Goal: Information Seeking & Learning: Learn about a topic

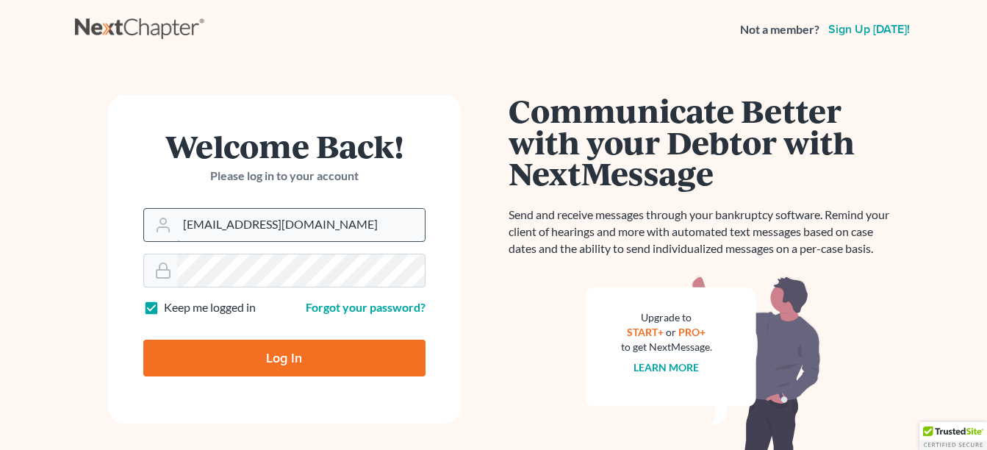
click at [333, 228] on input "angel@brasfieldlawfirm.com" at bounding box center [301, 225] width 248 height 32
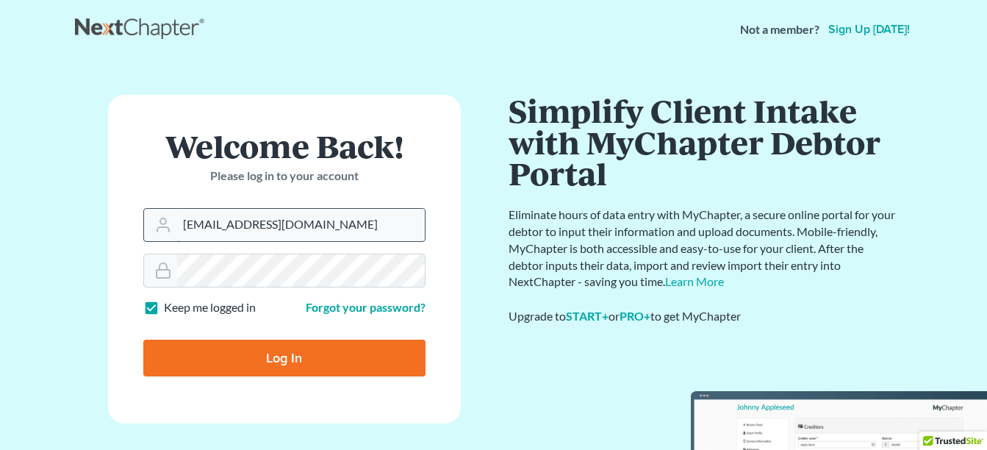
click at [344, 229] on input "angel@brasfieldlawfirm.com" at bounding box center [301, 225] width 248 height 32
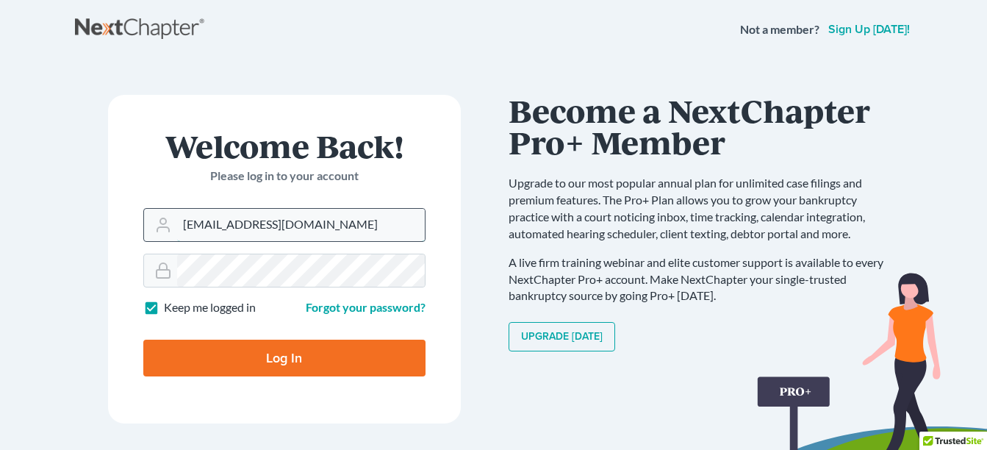
click at [343, 216] on input "angel@brasfieldlawfirm.com" at bounding box center [301, 225] width 248 height 32
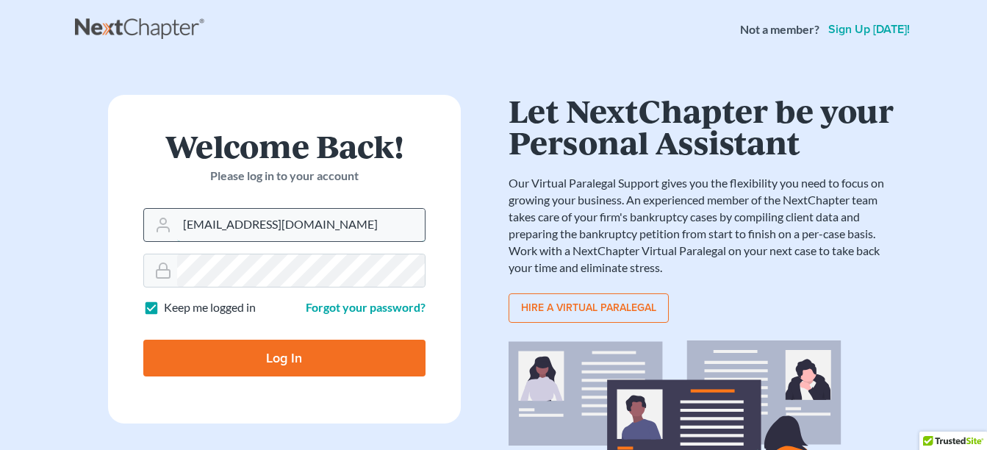
drag, startPoint x: 343, startPoint y: 220, endPoint x: 171, endPoint y: 228, distance: 172.2
click at [171, 228] on div "angel@brasfieldlawfirm.com" at bounding box center [284, 225] width 282 height 34
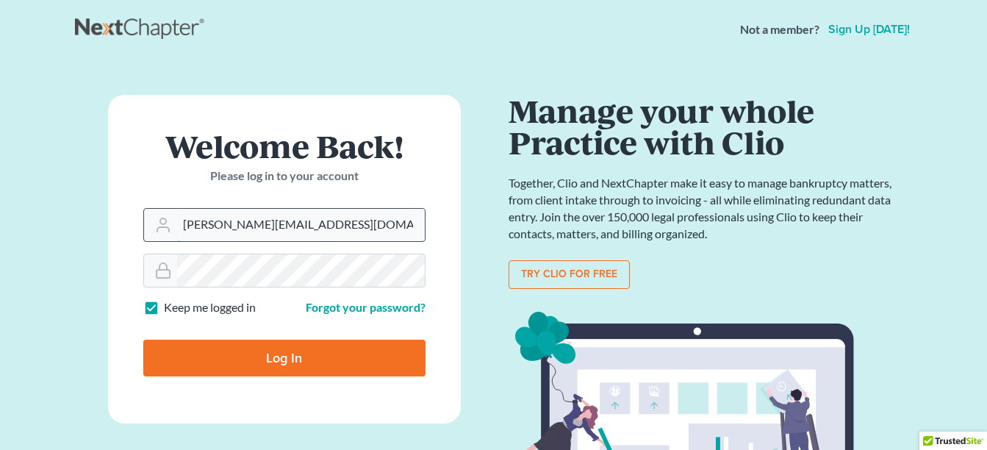
type input "[PERSON_NAME][EMAIL_ADDRESS][DOMAIN_NAME]"
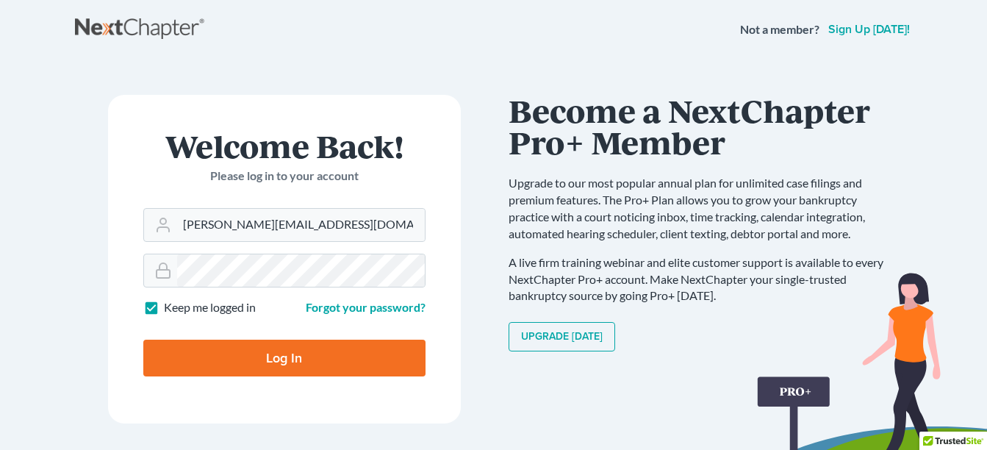
click at [263, 359] on input "Log In" at bounding box center [284, 358] width 282 height 37
type input "Thinking..."
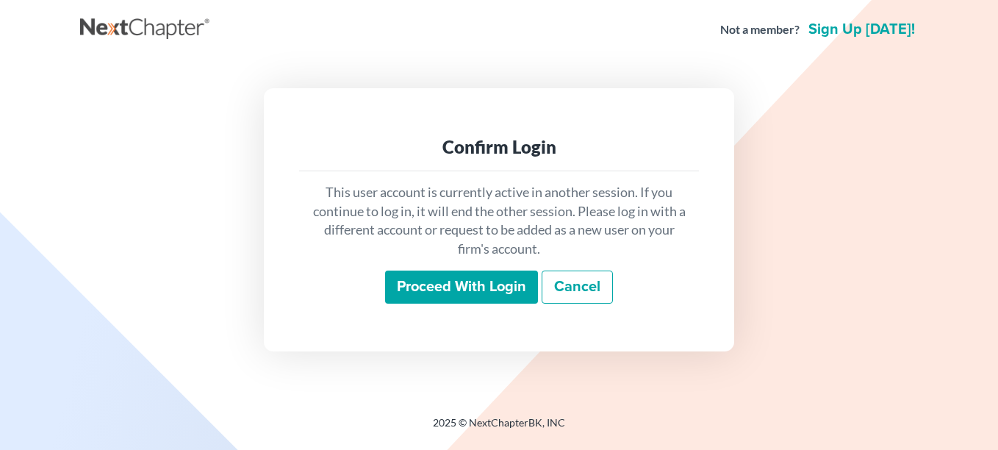
click at [504, 289] on input "Proceed with login" at bounding box center [461, 287] width 153 height 34
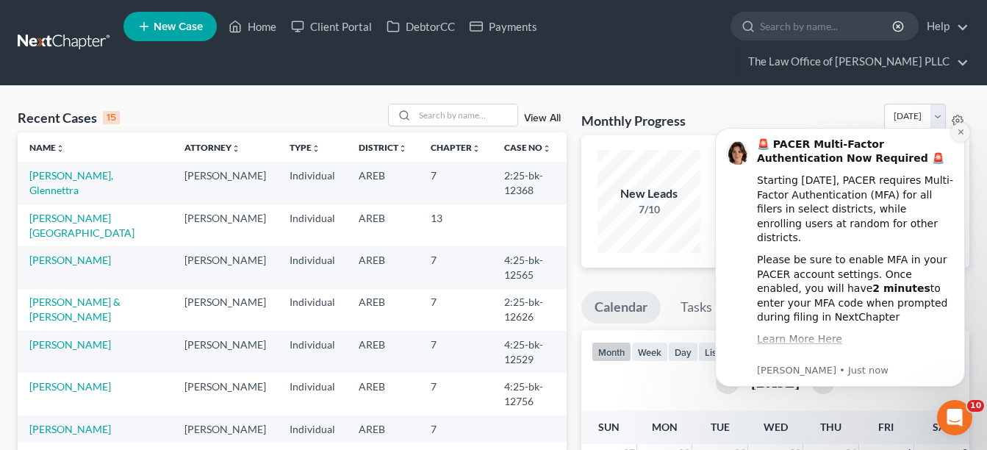
click at [958, 135] on icon "Dismiss notification" at bounding box center [961, 132] width 8 height 8
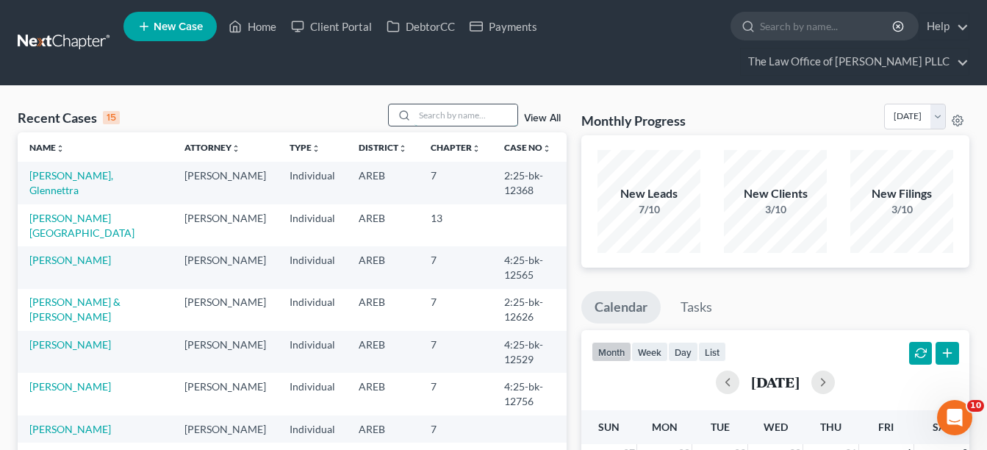
click at [452, 108] on input "search" at bounding box center [466, 114] width 103 height 21
type input "[PERSON_NAME]"
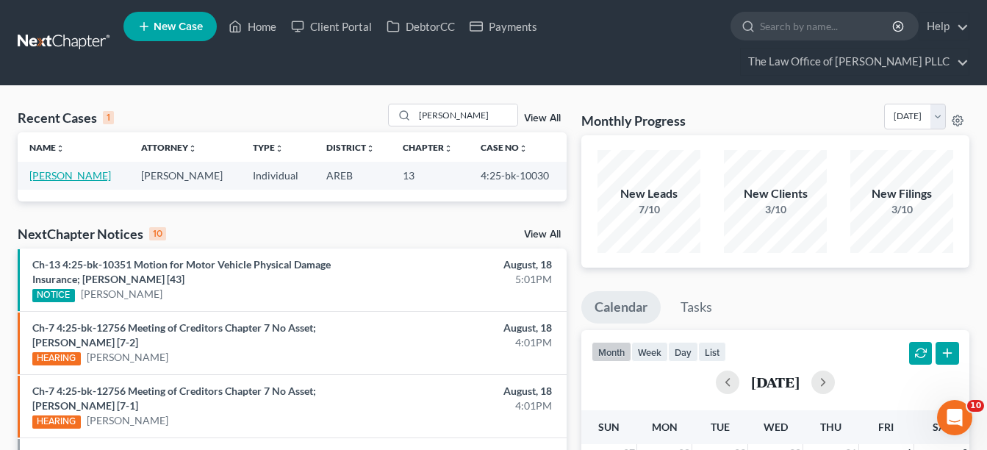
click at [51, 173] on link "[PERSON_NAME]" at bounding box center [70, 175] width 82 height 12
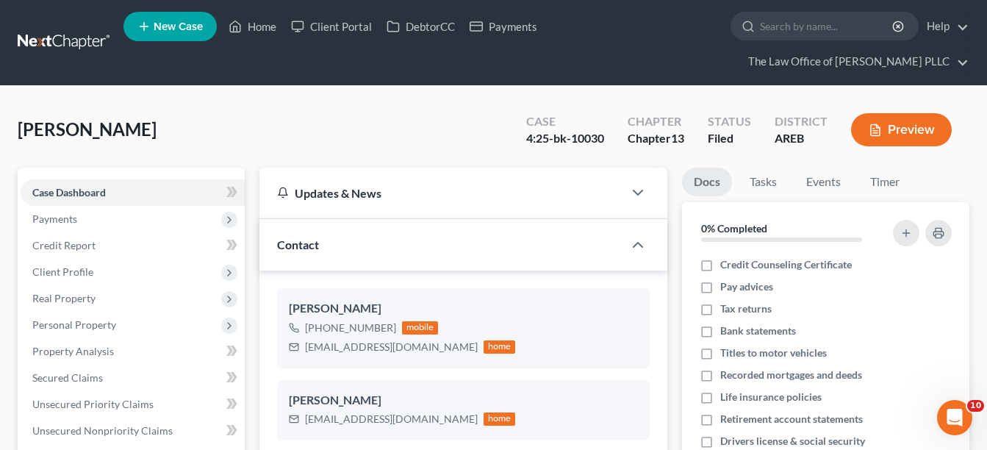
scroll to position [8163, 0]
click at [63, 212] on span "Payments" at bounding box center [54, 218] width 45 height 12
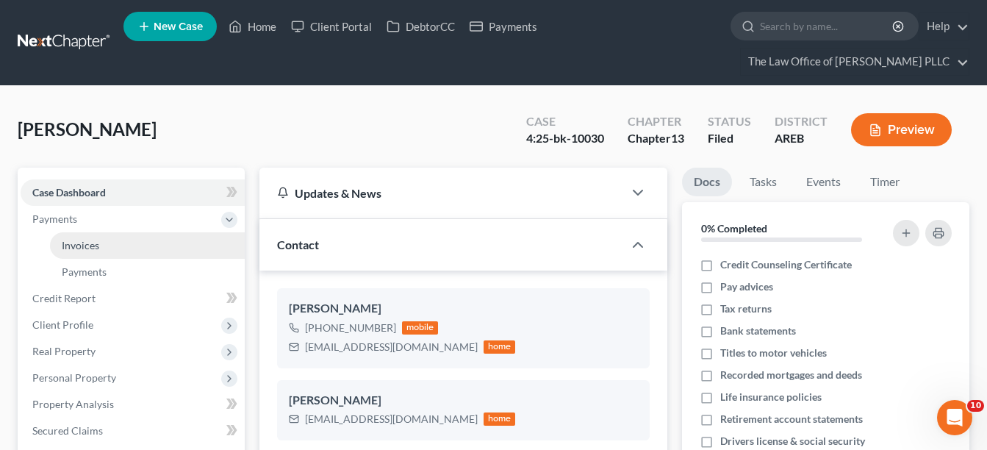
click at [66, 239] on span "Invoices" at bounding box center [80, 245] width 37 height 12
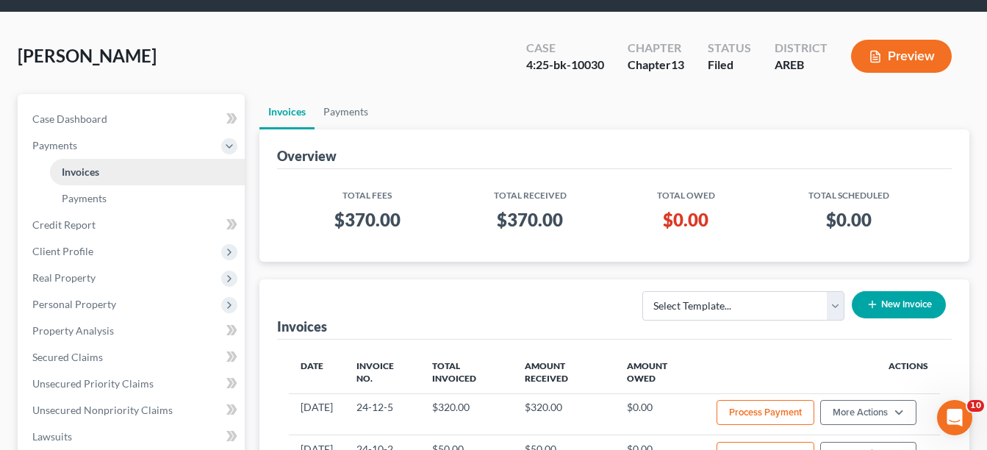
scroll to position [147, 0]
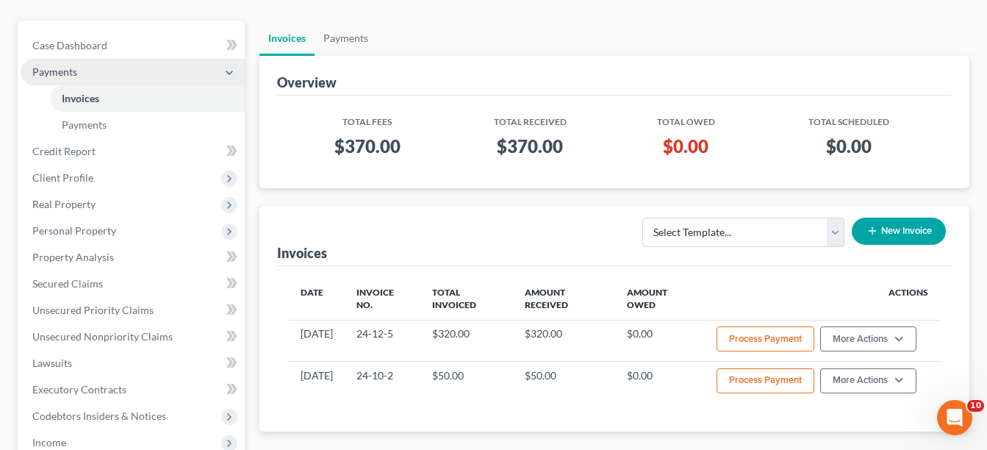
click at [65, 74] on span "Payments" at bounding box center [54, 71] width 45 height 12
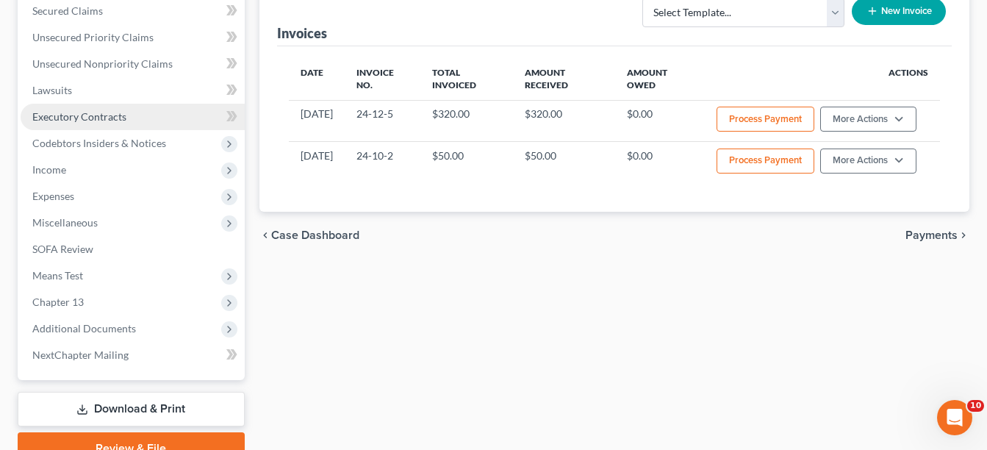
scroll to position [368, 0]
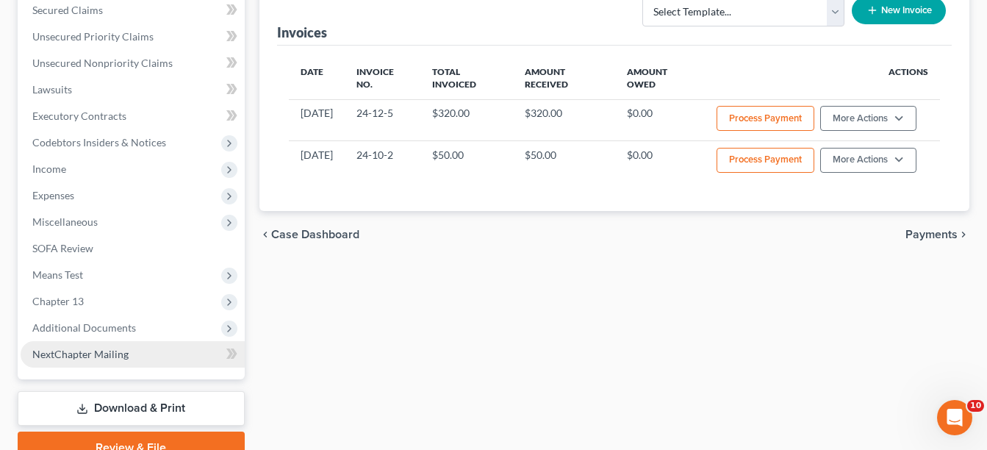
click at [76, 351] on span "NextChapter Mailing" at bounding box center [80, 354] width 96 height 12
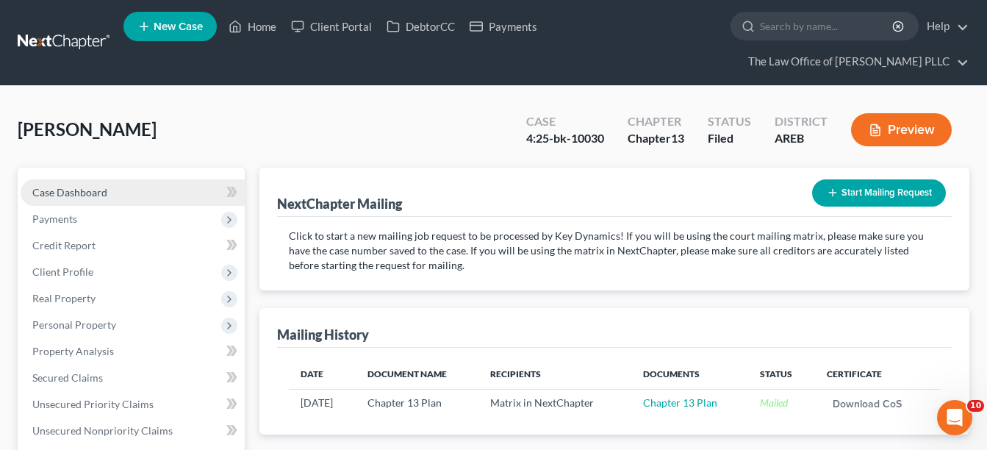
click at [78, 198] on span "Case Dashboard" at bounding box center [69, 192] width 75 height 12
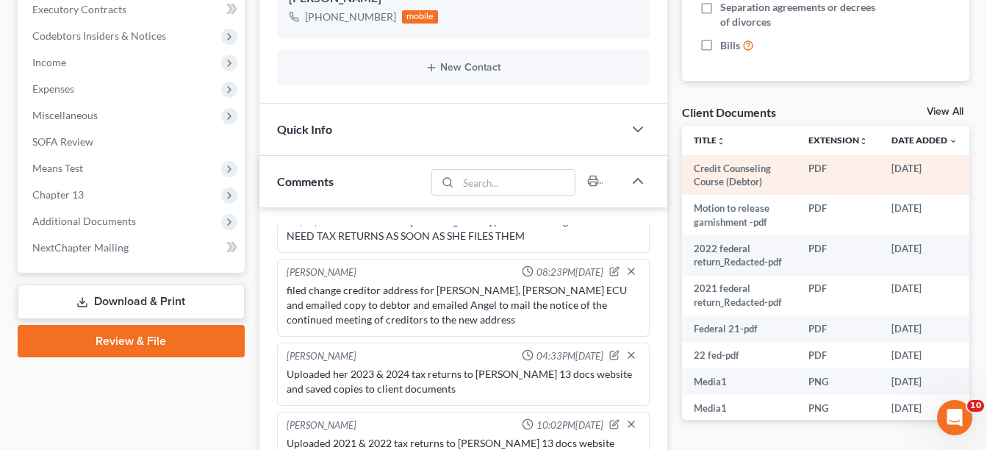
scroll to position [441, 0]
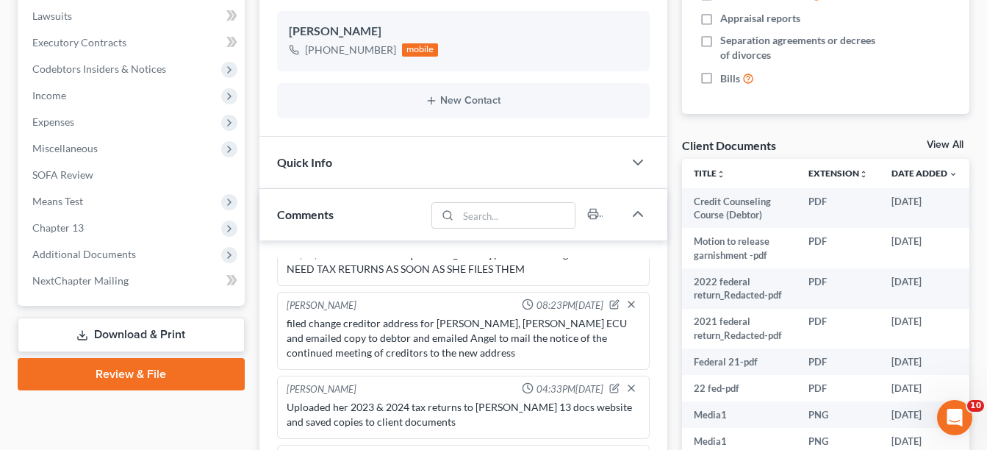
click at [939, 143] on link "View All" at bounding box center [945, 145] width 37 height 10
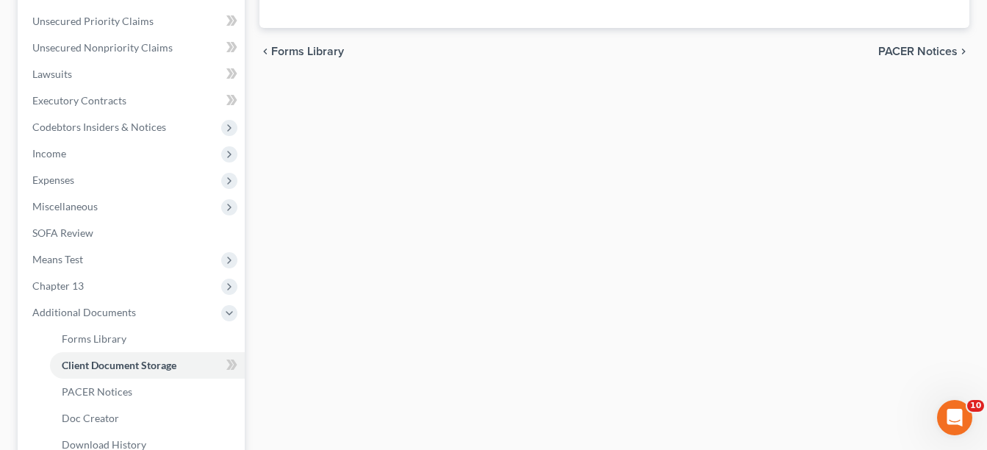
scroll to position [8, 0]
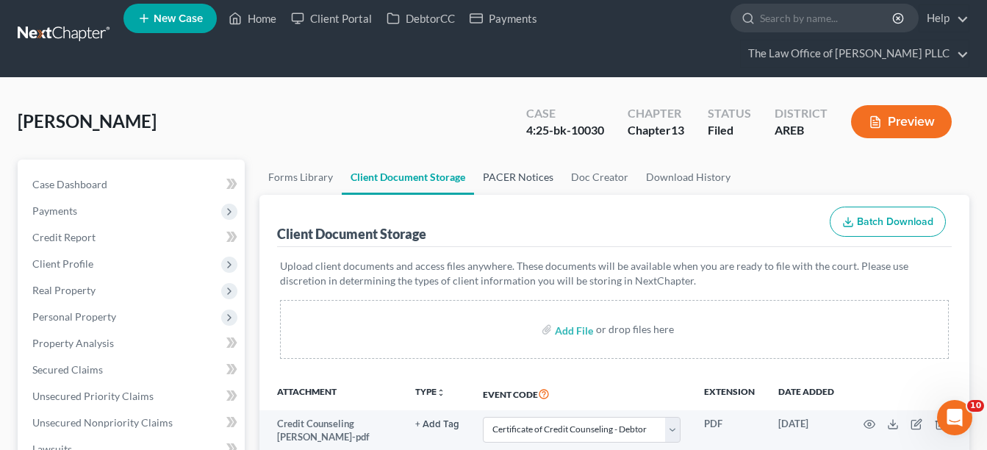
click at [485, 192] on link "PACER Notices" at bounding box center [518, 177] width 88 height 35
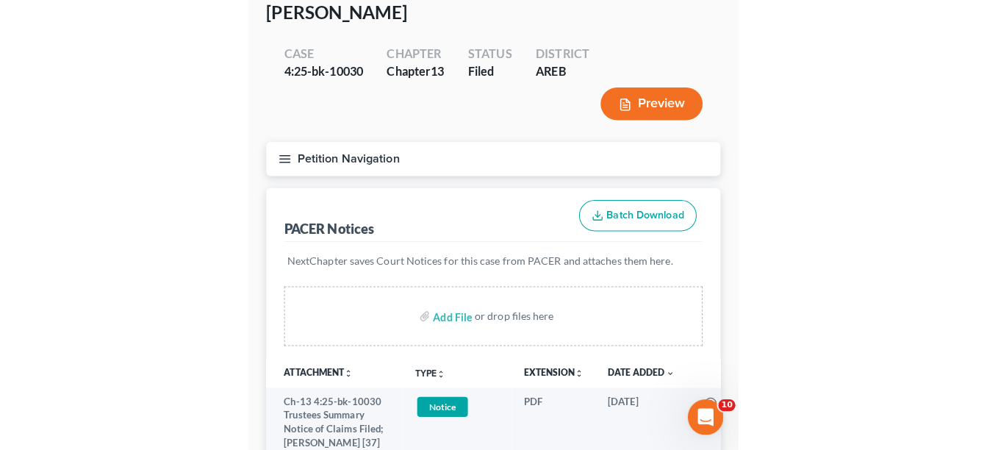
scroll to position [147, 0]
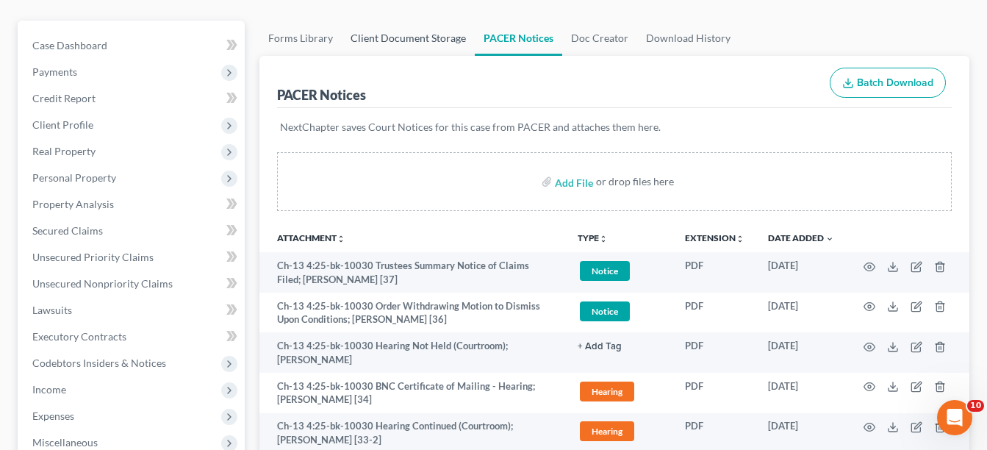
click at [442, 48] on link "Client Document Storage" at bounding box center [408, 38] width 133 height 35
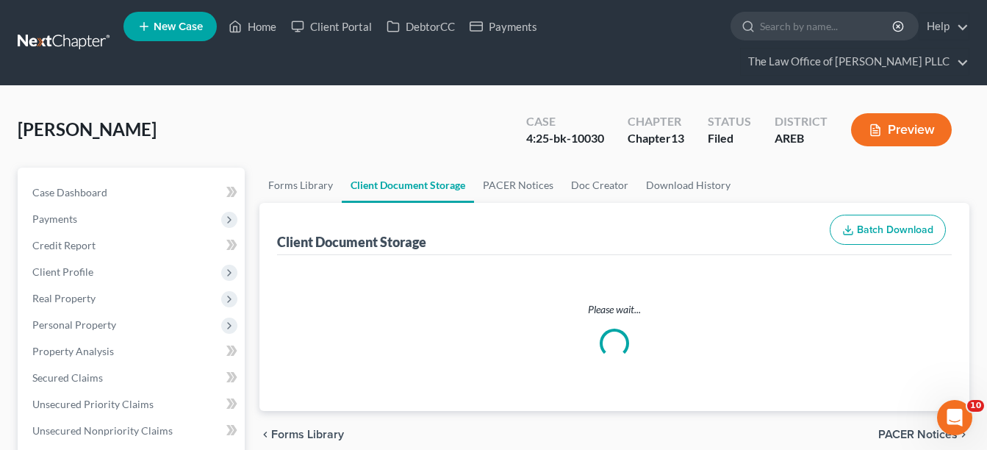
select select "0"
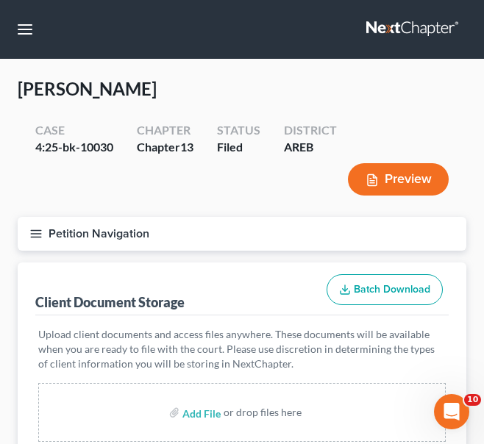
select select "0"
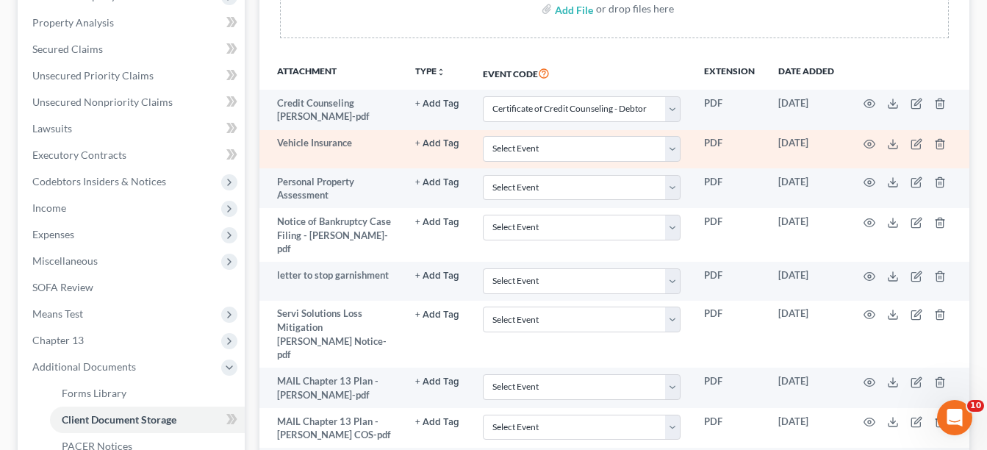
scroll to position [255, 0]
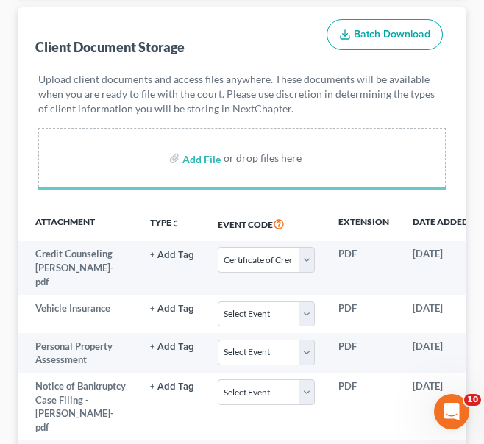
select select "0"
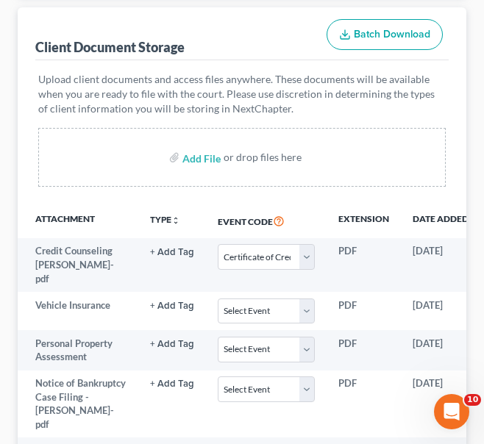
select select "0"
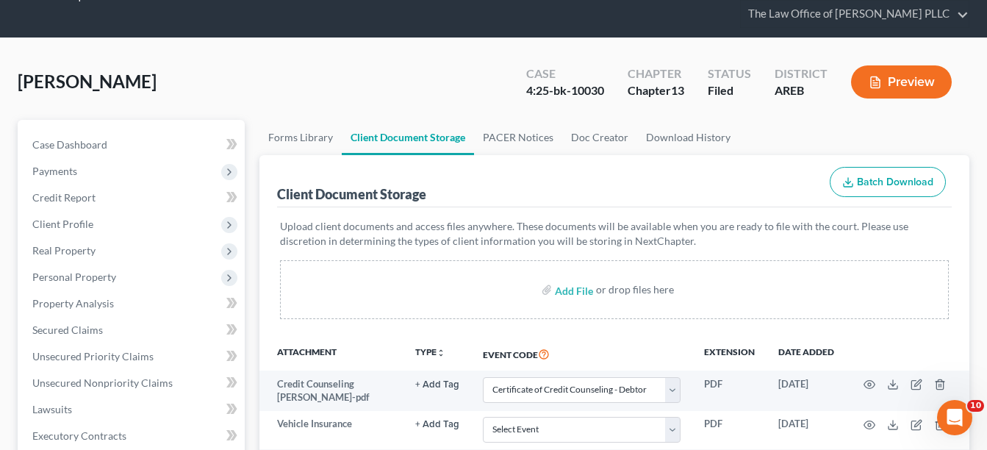
scroll to position [0, 0]
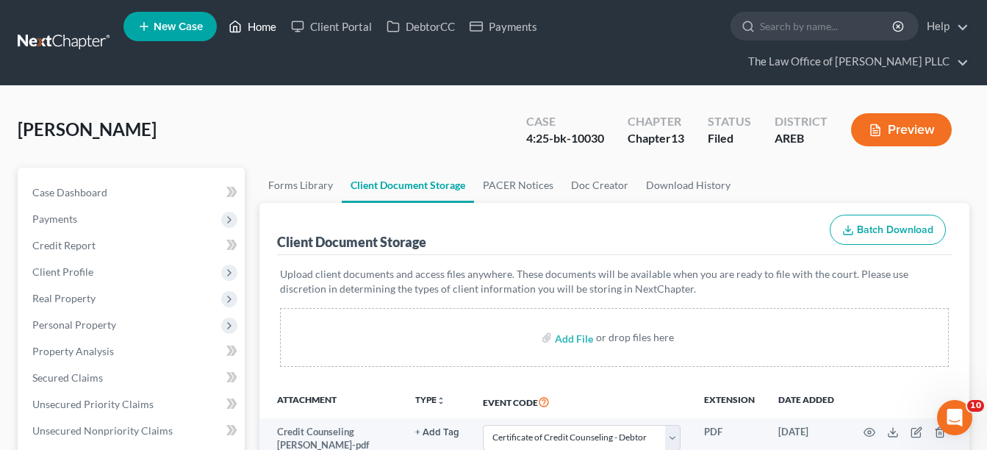
click at [256, 37] on link "Home" at bounding box center [252, 26] width 62 height 26
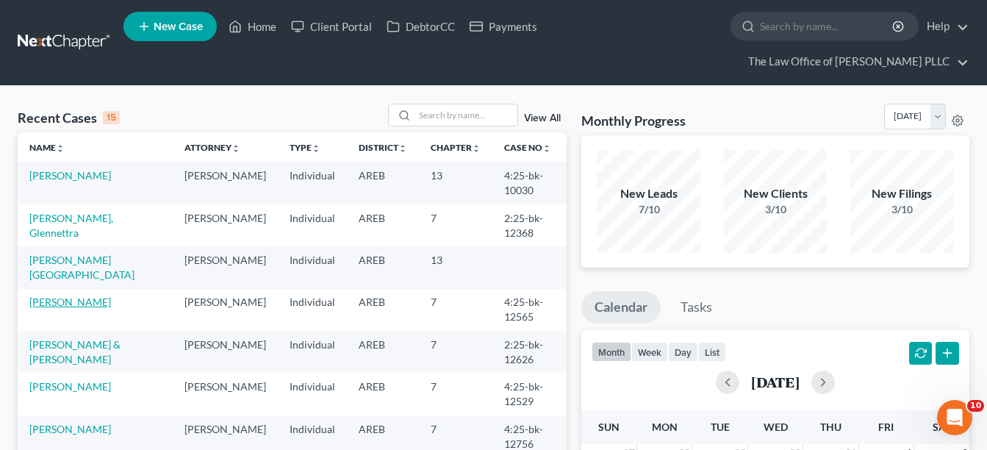
click at [57, 301] on link "[PERSON_NAME]" at bounding box center [70, 301] width 82 height 12
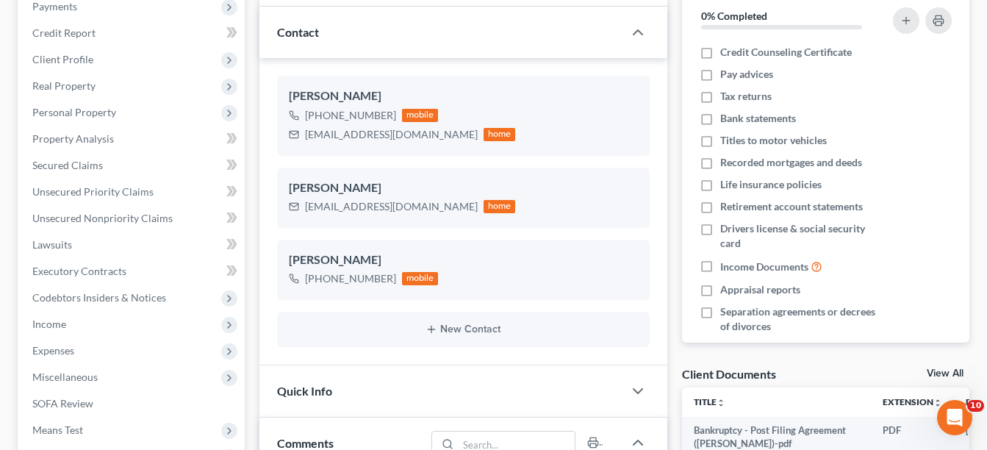
scroll to position [147, 0]
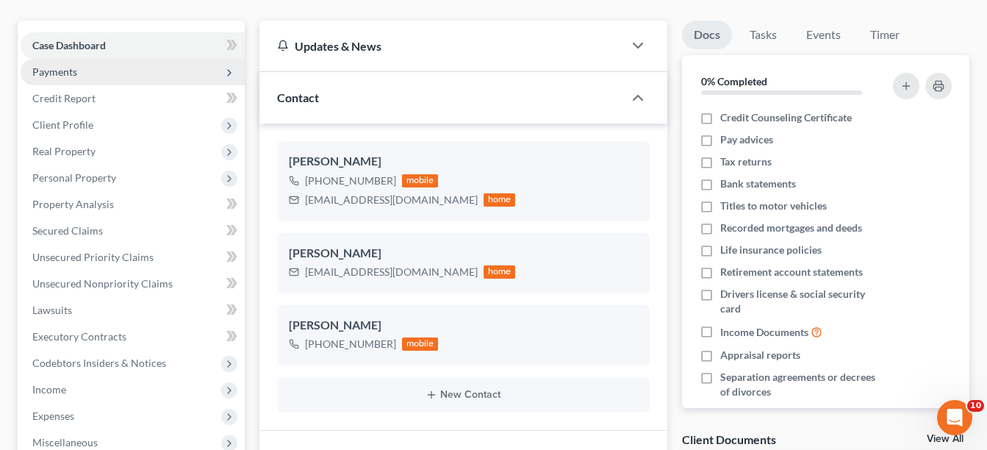
click at [74, 76] on span "Payments" at bounding box center [54, 71] width 45 height 12
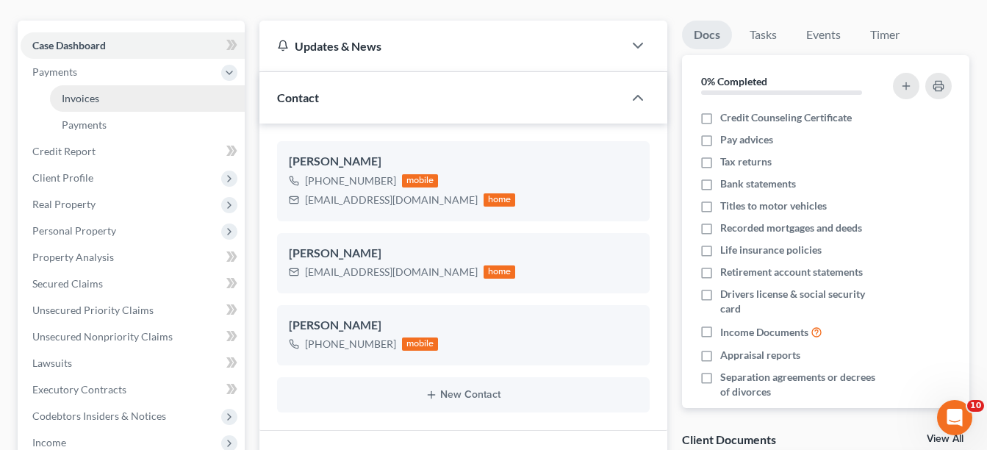
click at [76, 94] on span "Invoices" at bounding box center [80, 98] width 37 height 12
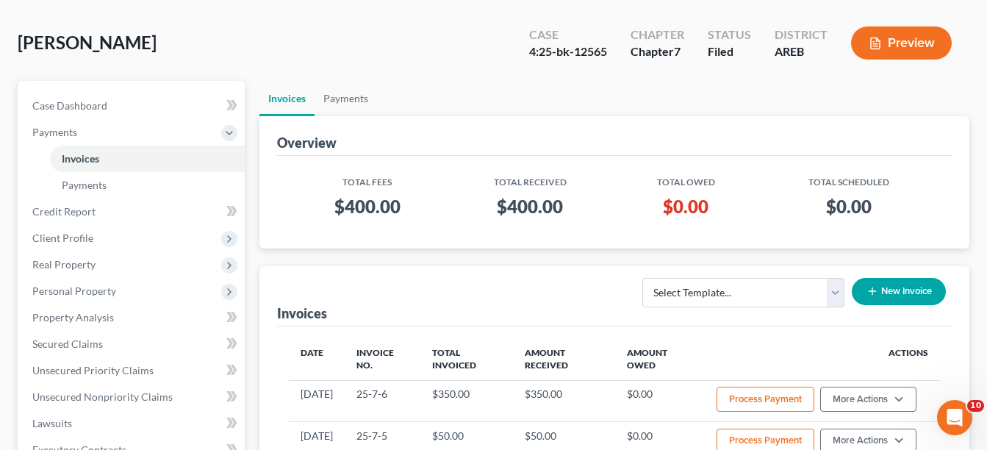
scroll to position [74, 0]
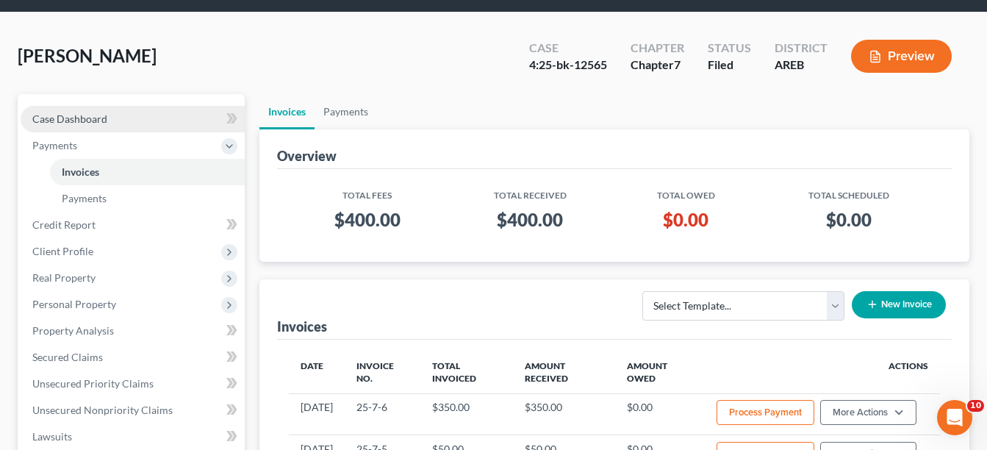
click at [83, 122] on span "Case Dashboard" at bounding box center [69, 118] width 75 height 12
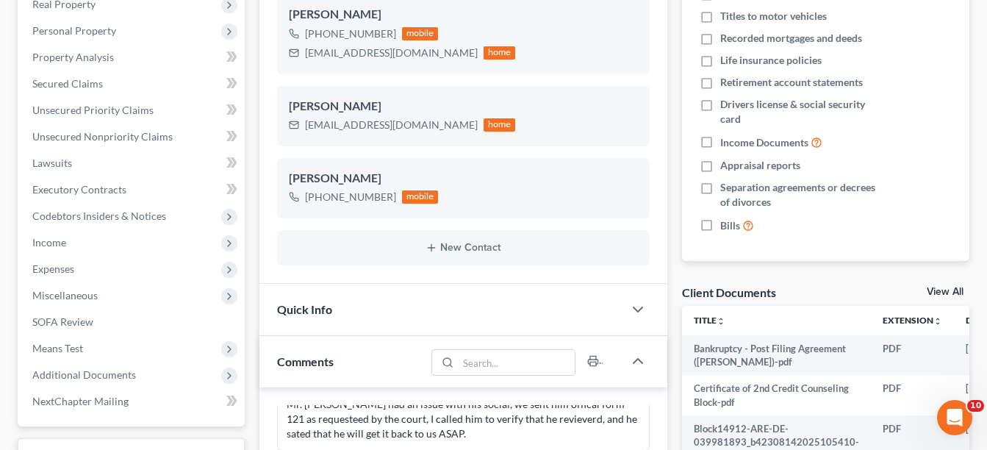
click at [927, 284] on div "Client Documents View All" at bounding box center [825, 294] width 287 height 21
click at [930, 289] on link "View All" at bounding box center [945, 292] width 37 height 10
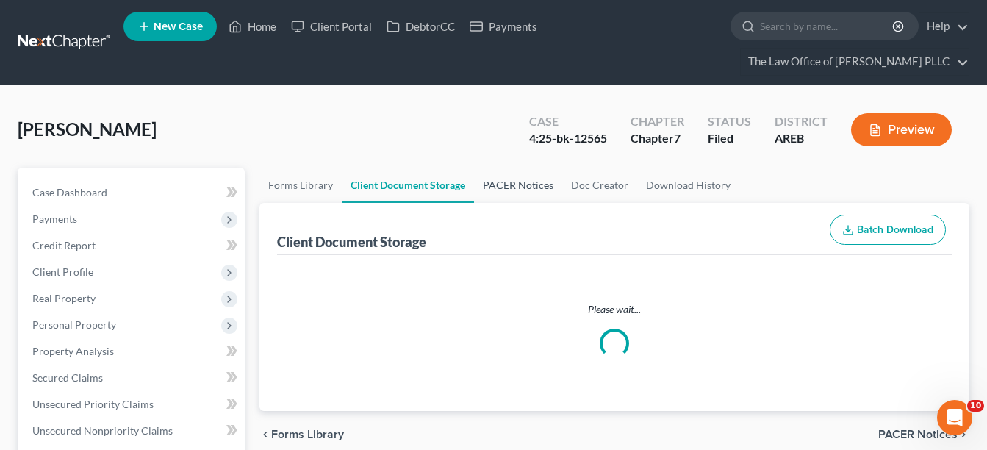
click at [506, 189] on link "PACER Notices" at bounding box center [518, 185] width 88 height 35
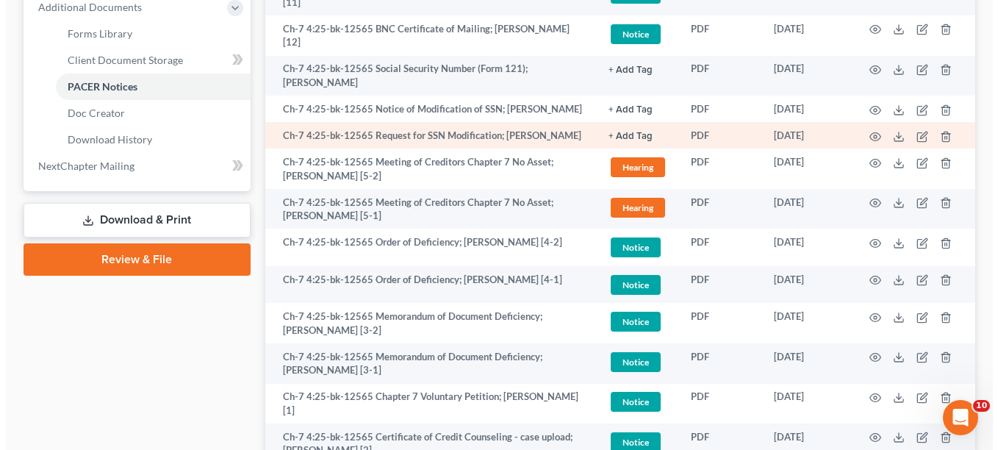
scroll to position [735, 0]
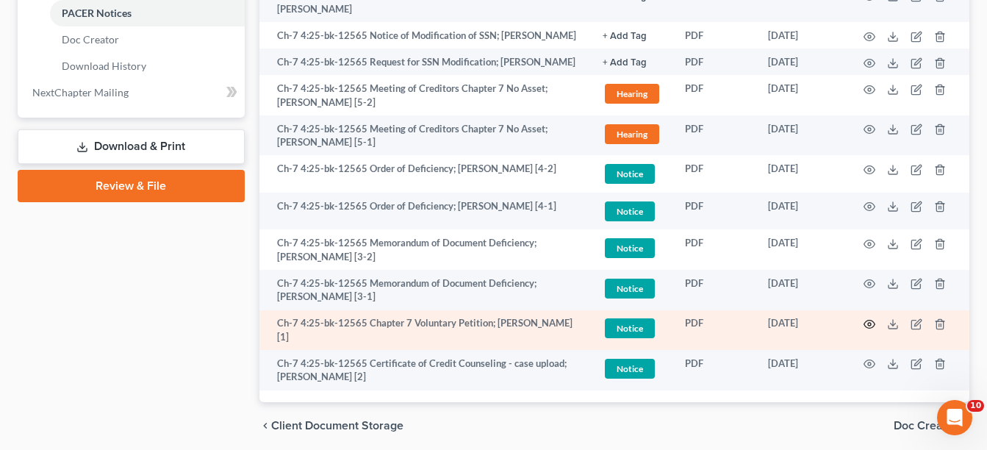
click at [873, 318] on icon "button" at bounding box center [870, 324] width 12 height 12
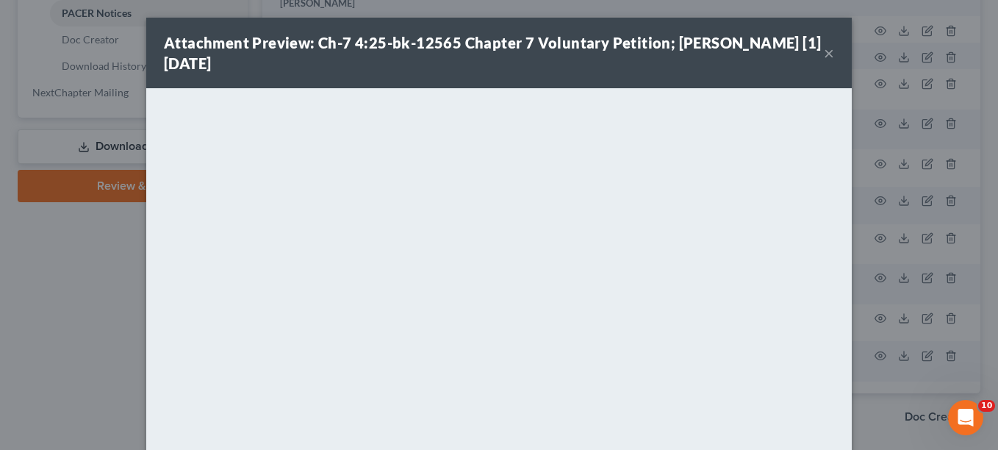
click at [825, 53] on button "×" at bounding box center [829, 53] width 10 height 18
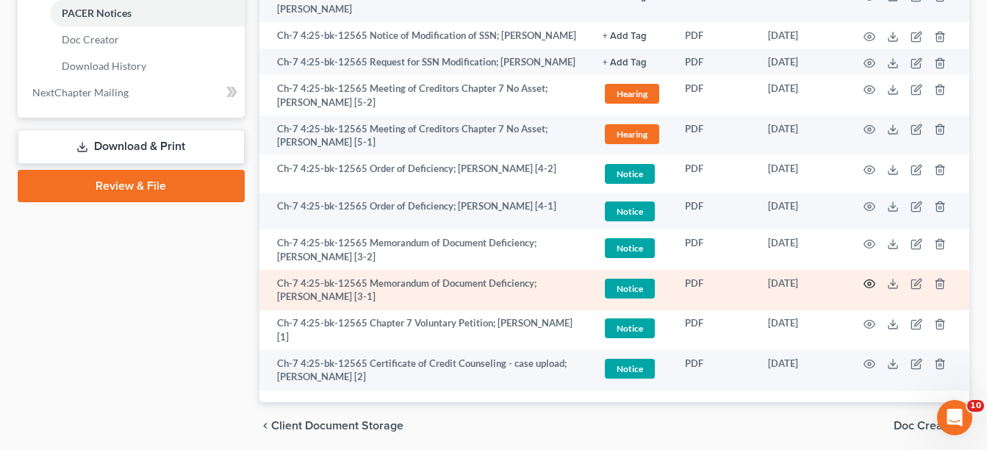
click at [867, 278] on icon "button" at bounding box center [870, 284] width 12 height 12
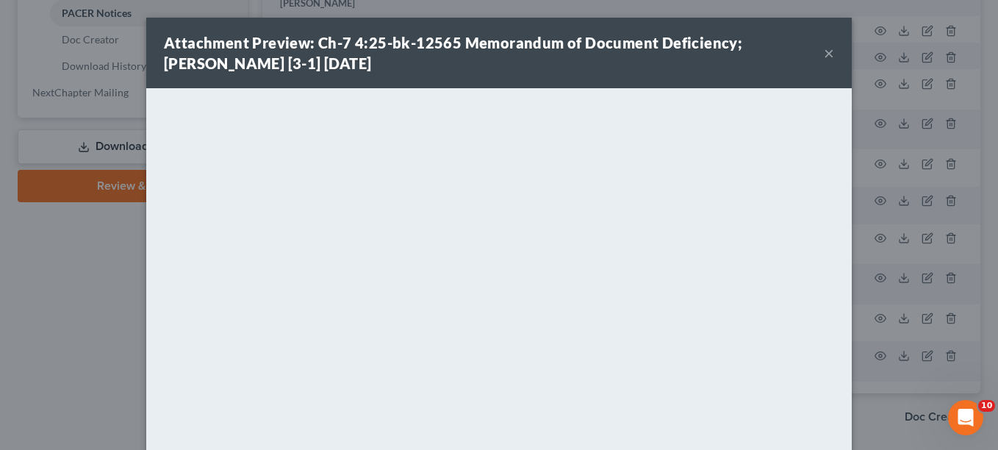
drag, startPoint x: 518, startPoint y: 51, endPoint x: 537, endPoint y: 58, distance: 19.5
click at [518, 51] on div "Attachment Preview: Ch-7 4:25-bk-12565 Memorandum of Document Deficiency; [PERS…" at bounding box center [494, 52] width 660 height 41
click at [825, 53] on button "×" at bounding box center [829, 53] width 10 height 18
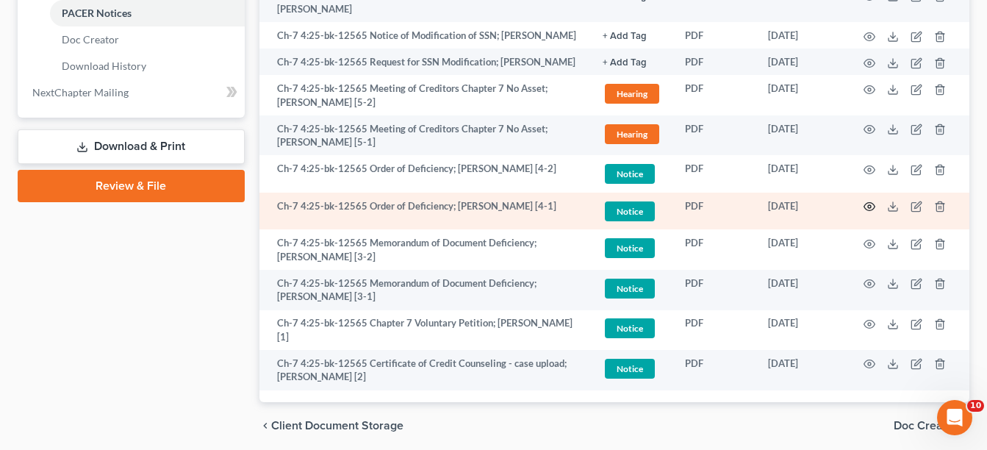
click at [868, 201] on icon "button" at bounding box center [870, 207] width 12 height 12
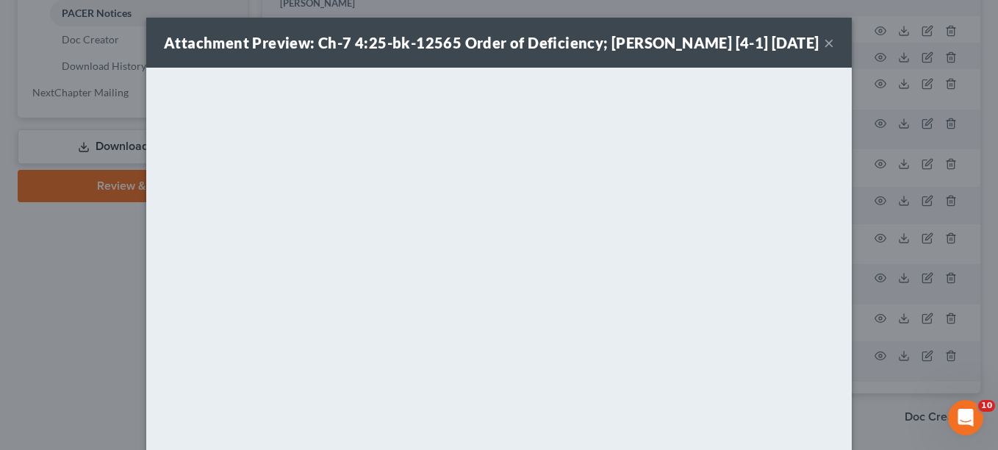
click at [744, 57] on div "Attachment Preview: Ch-7 4:25-bk-12565 Order of Deficiency; [PERSON_NAME] [4-1]…" at bounding box center [499, 43] width 706 height 50
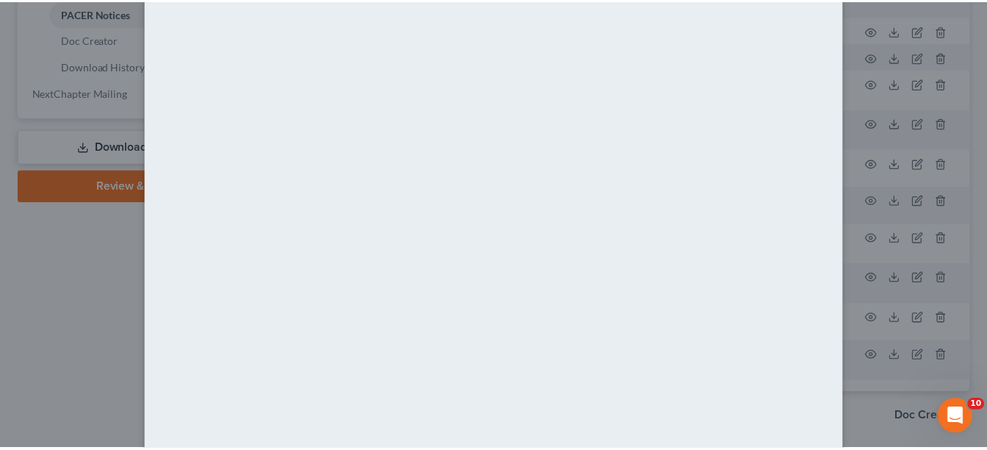
scroll to position [0, 0]
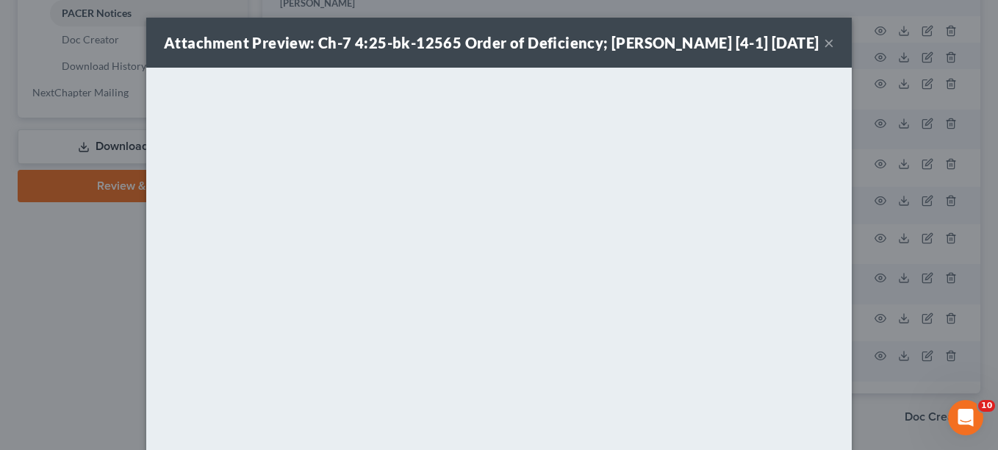
click at [824, 47] on button "×" at bounding box center [829, 43] width 10 height 18
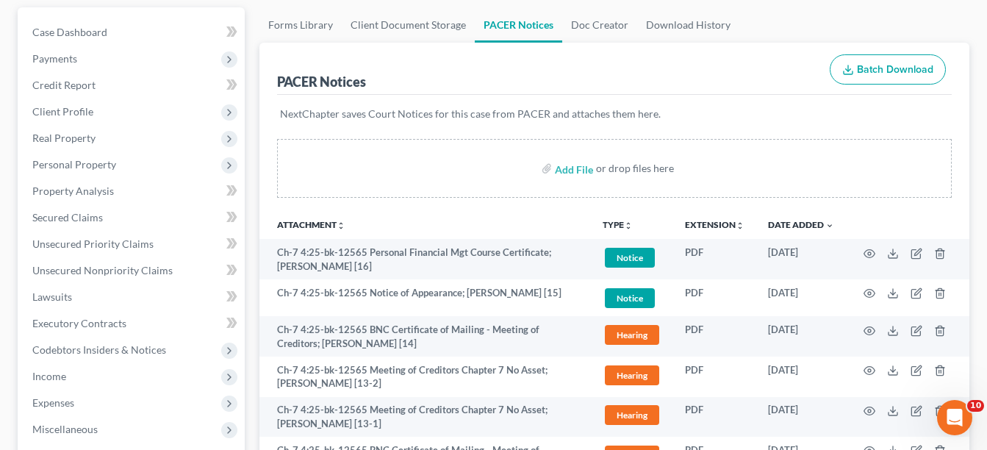
scroll to position [147, 0]
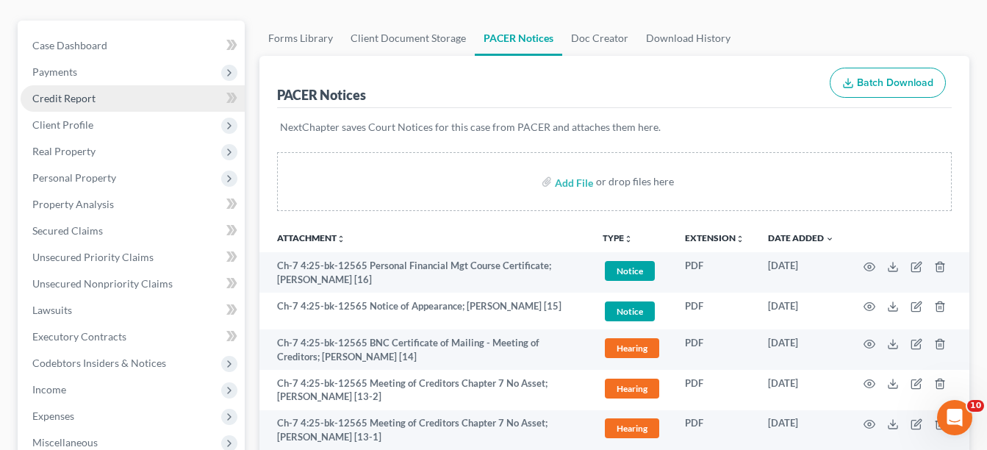
click at [63, 101] on span "Credit Report" at bounding box center [63, 98] width 63 height 12
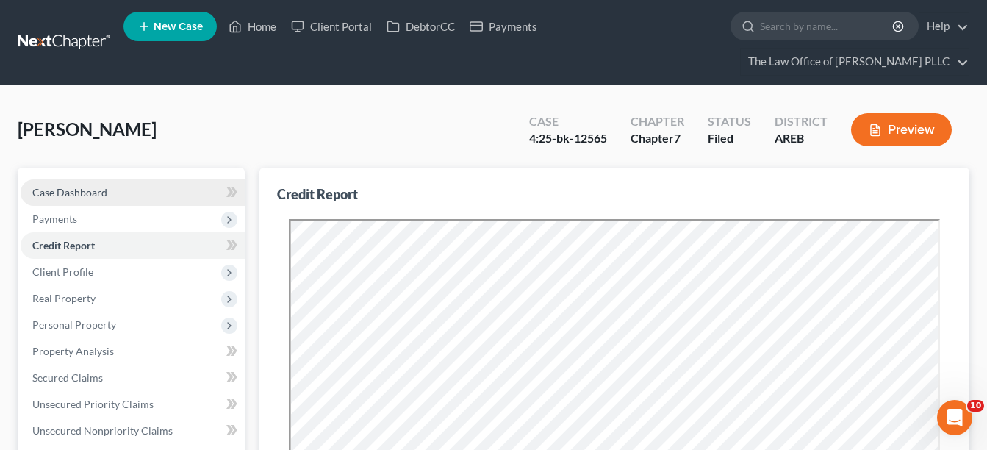
click at [114, 191] on link "Case Dashboard" at bounding box center [133, 192] width 224 height 26
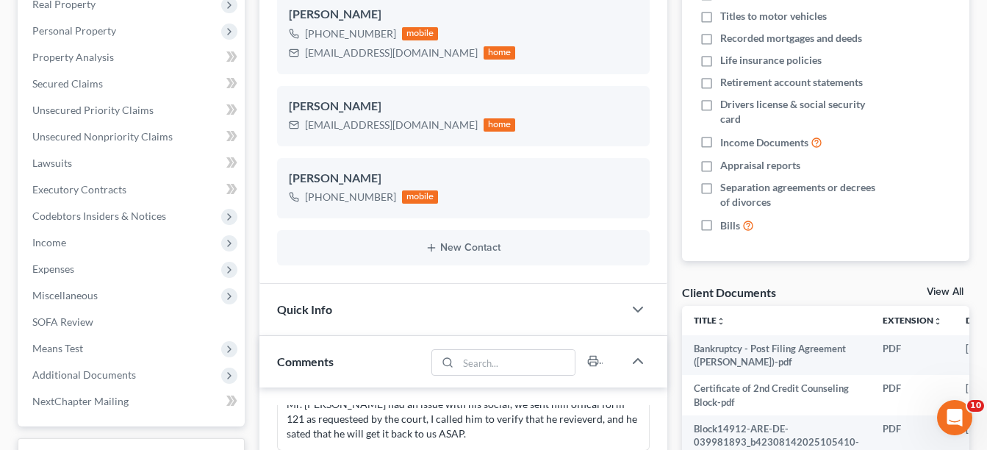
scroll to position [441, 0]
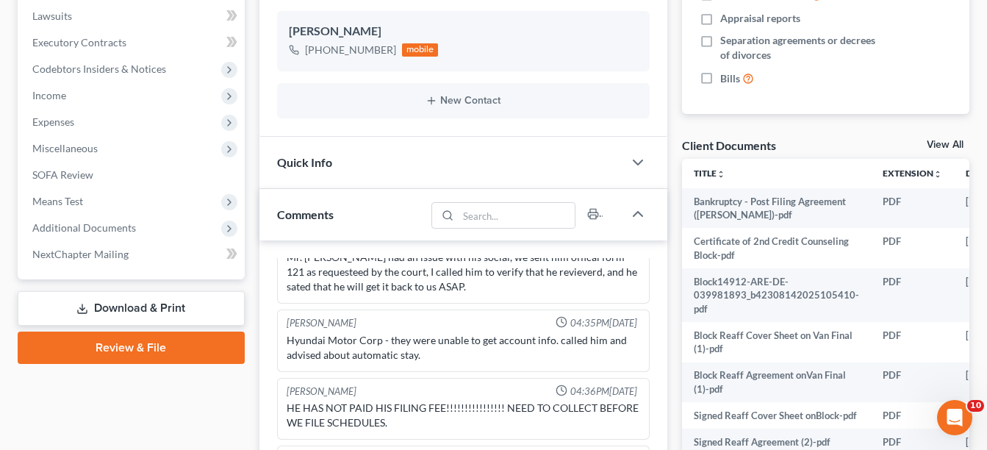
click at [942, 145] on link "View All" at bounding box center [945, 145] width 37 height 10
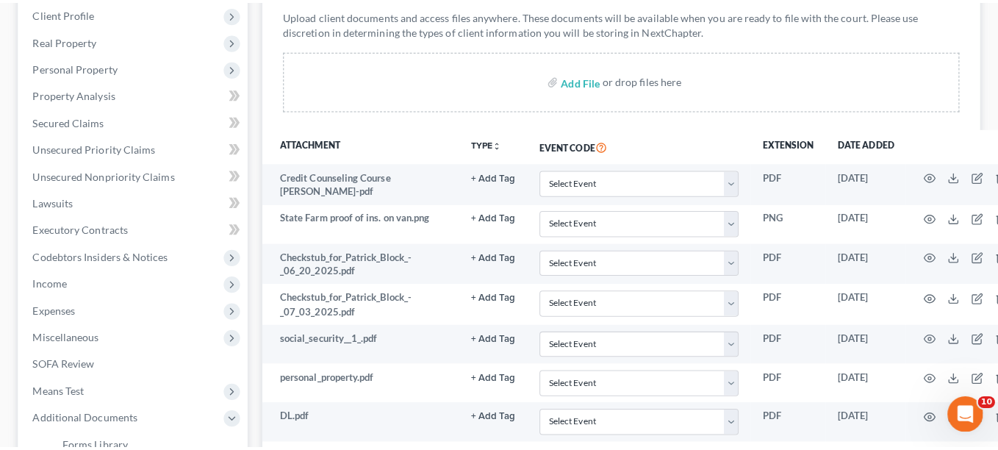
scroll to position [252, 0]
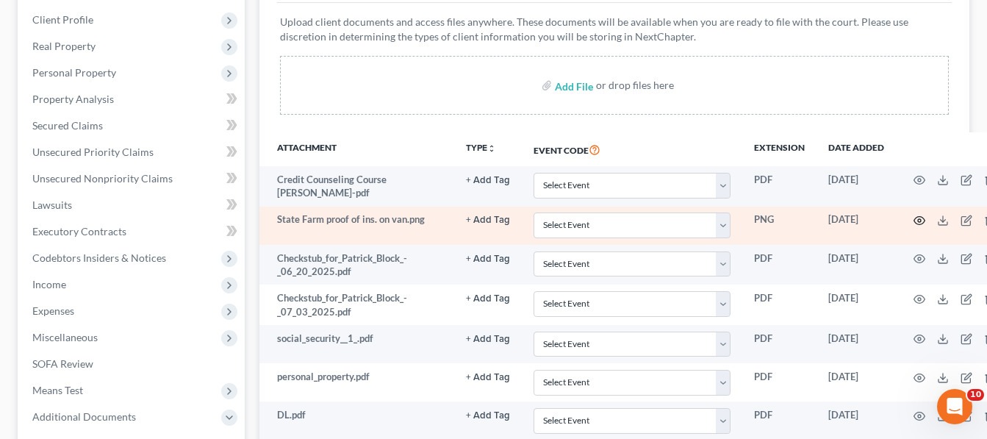
click at [914, 215] on icon "button" at bounding box center [920, 221] width 12 height 12
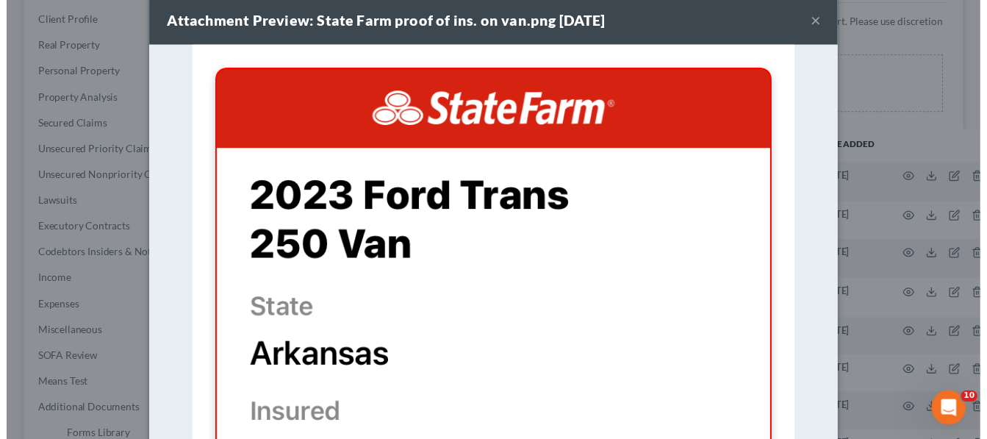
scroll to position [0, 0]
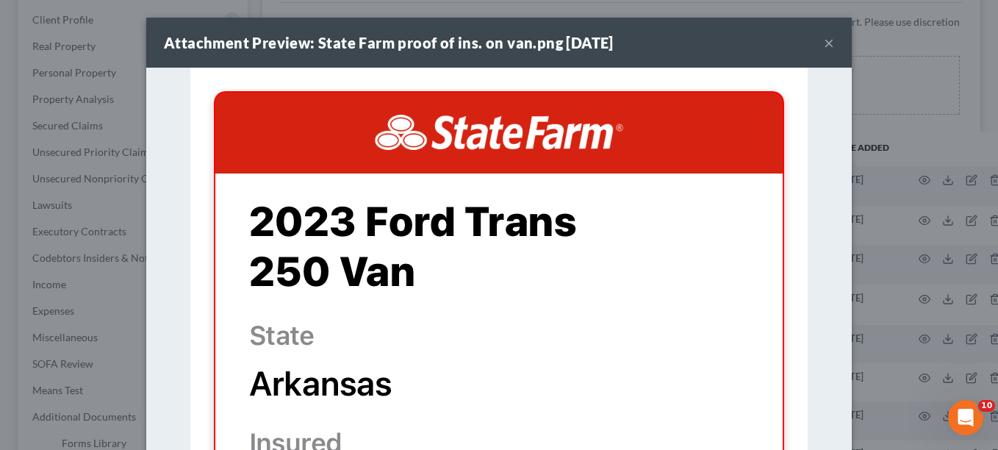
click at [824, 38] on button "×" at bounding box center [829, 43] width 10 height 18
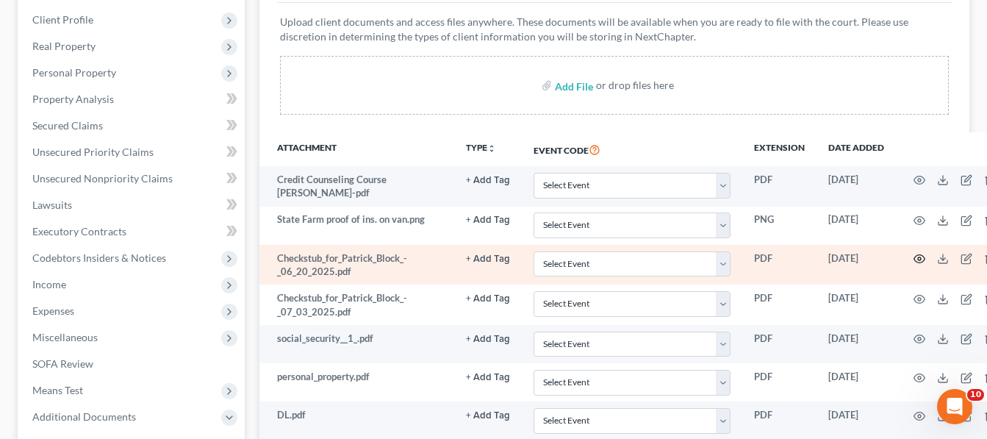
click at [914, 255] on icon "button" at bounding box center [920, 259] width 12 height 12
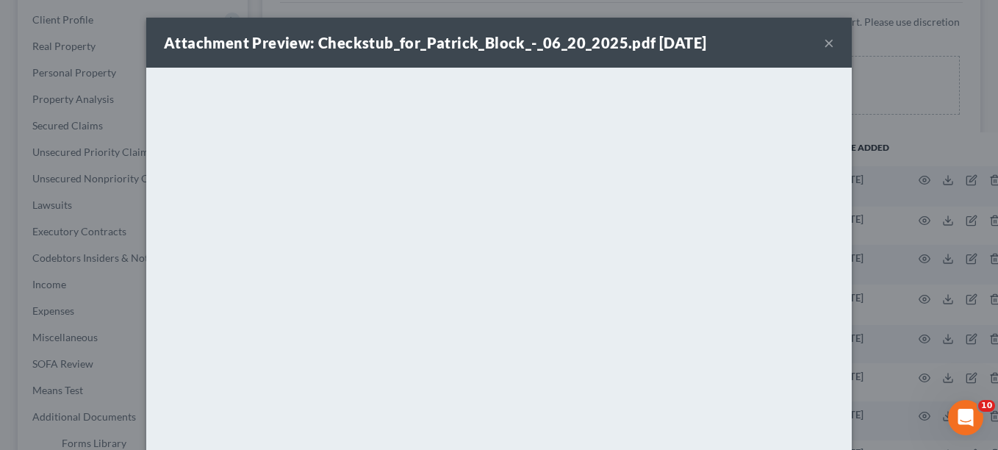
click at [824, 40] on button "×" at bounding box center [829, 43] width 10 height 18
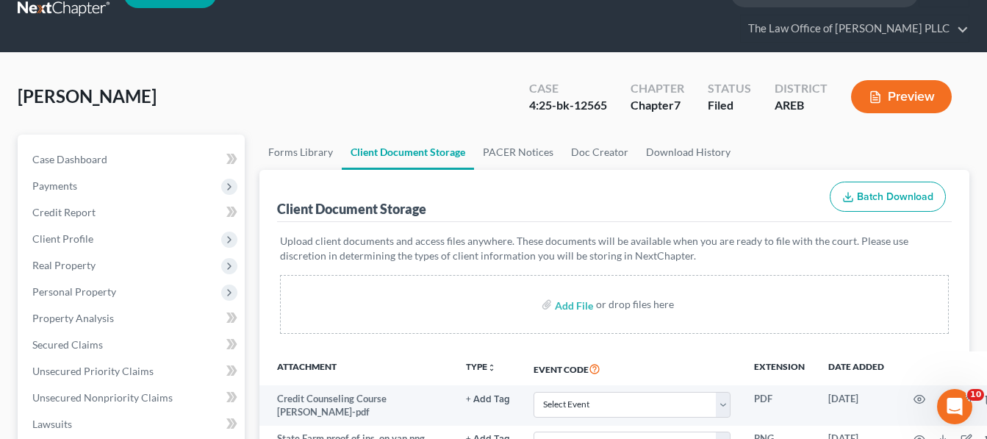
scroll to position [32, 0]
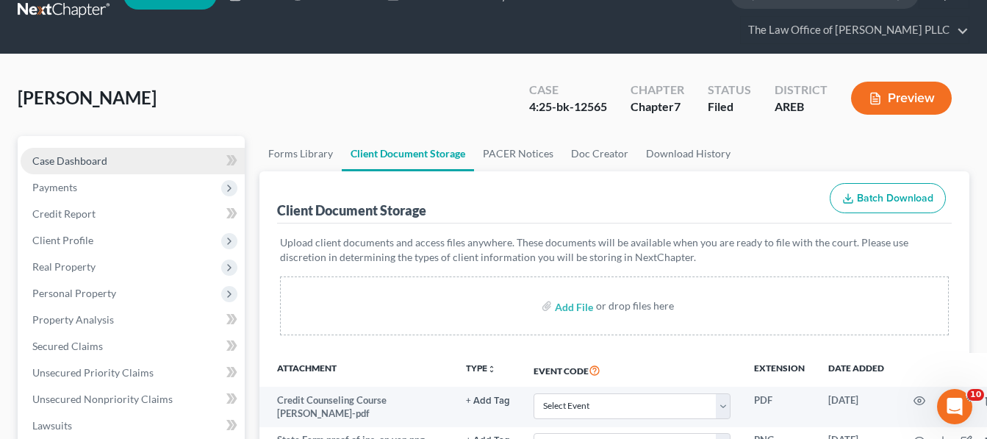
click at [87, 154] on span "Case Dashboard" at bounding box center [69, 160] width 75 height 12
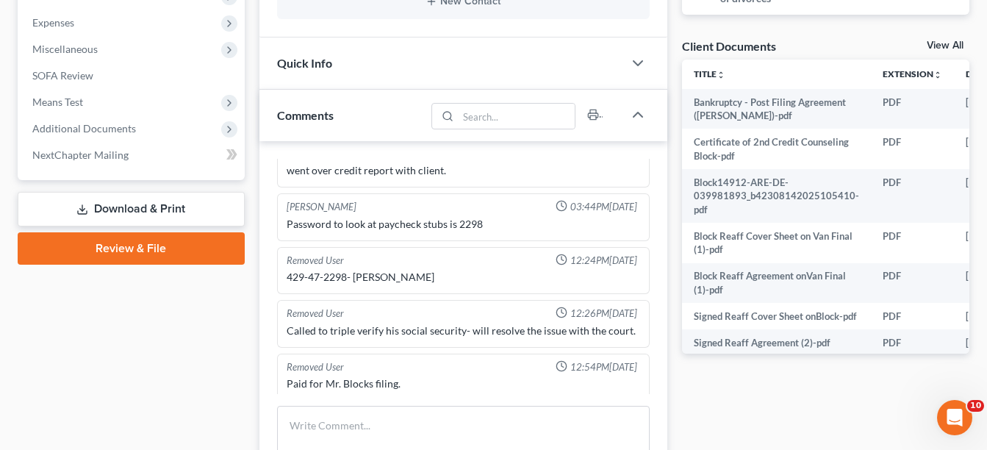
scroll to position [515, 0]
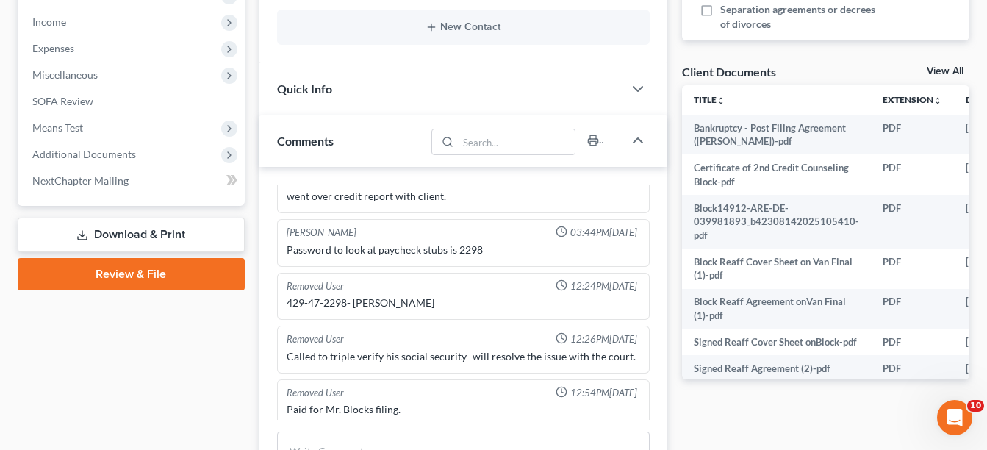
drag, startPoint x: 937, startPoint y: 71, endPoint x: 885, endPoint y: 136, distance: 83.1
click at [937, 71] on link "View All" at bounding box center [945, 71] width 37 height 10
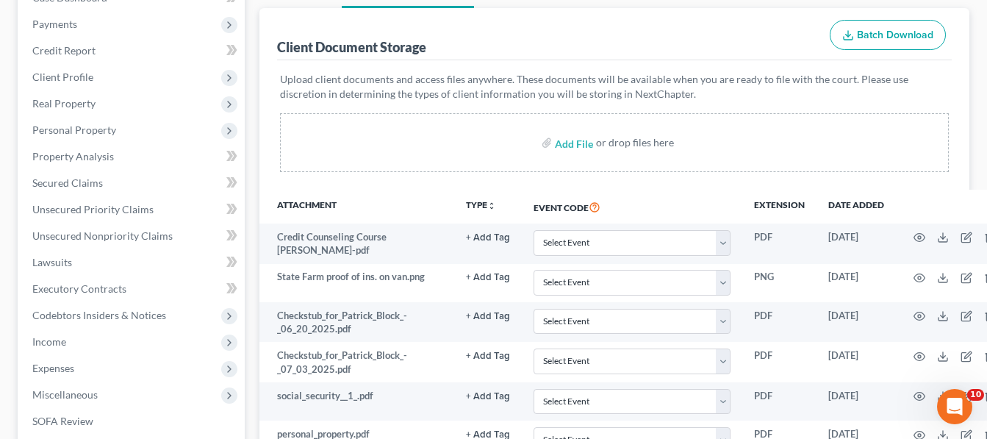
scroll to position [221, 0]
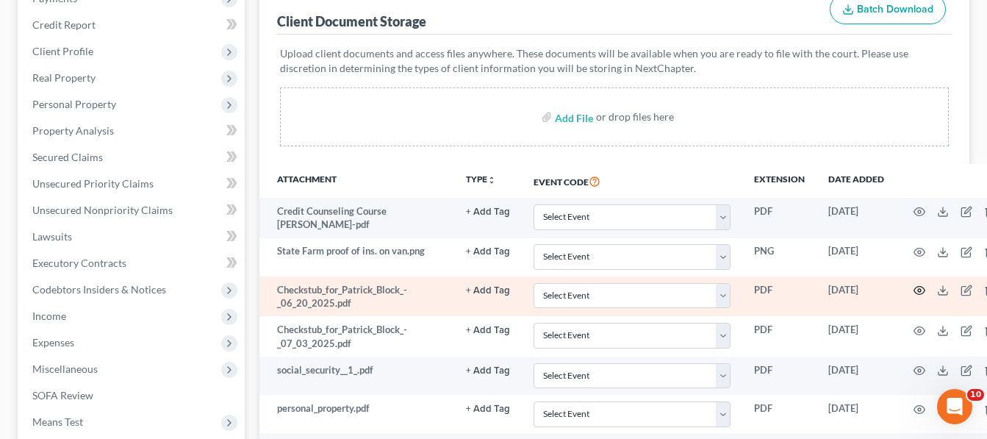
click at [914, 289] on icon "button" at bounding box center [920, 290] width 12 height 12
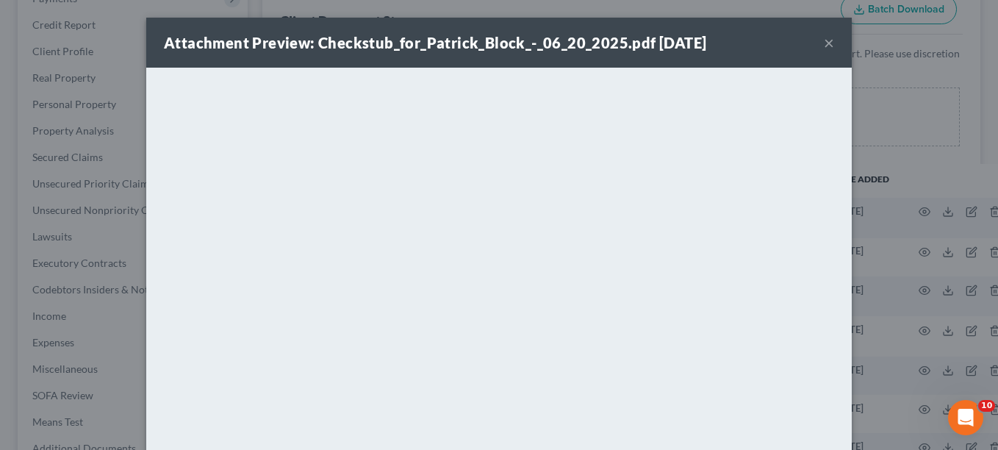
click at [553, 47] on strong "Attachment Preview: Checkstub_for_Patrick_Block_-_06_20_2025.pdf [DATE]" at bounding box center [435, 43] width 542 height 18
click at [828, 41] on button "×" at bounding box center [829, 43] width 10 height 18
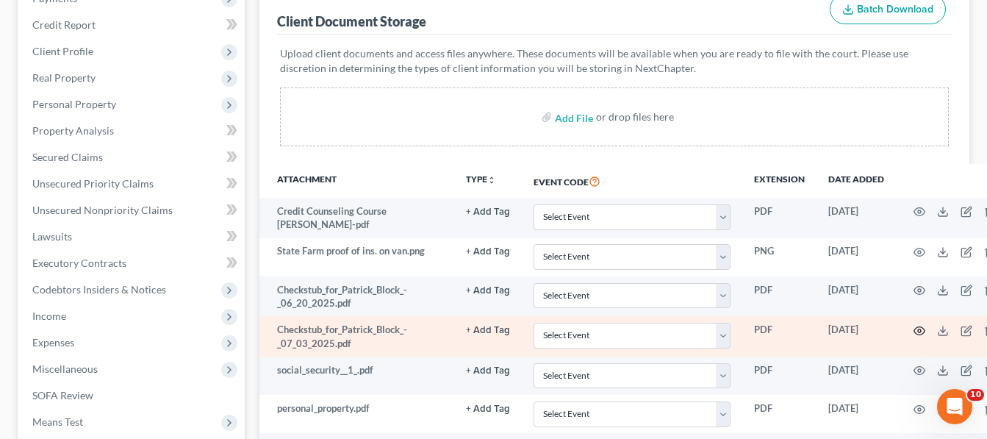
click at [918, 331] on circle "button" at bounding box center [919, 330] width 3 height 3
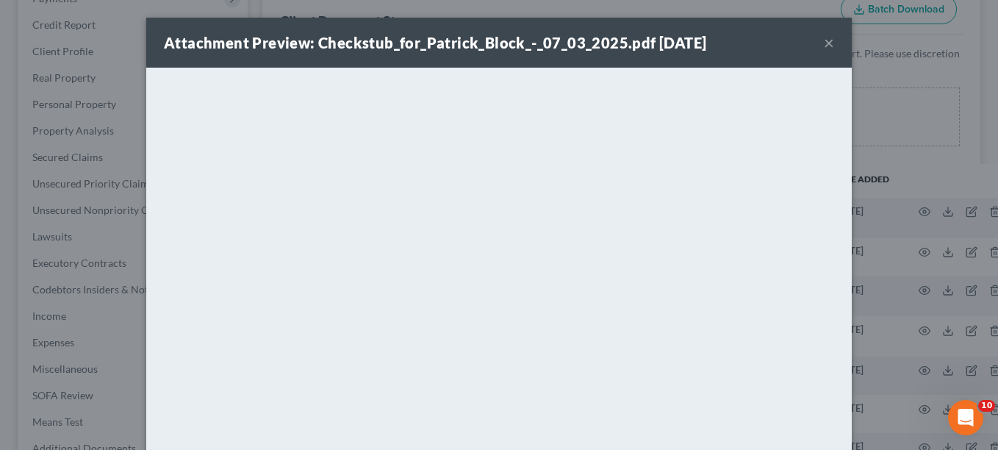
drag, startPoint x: 496, startPoint y: 34, endPoint x: 514, endPoint y: 37, distance: 17.9
click at [496, 34] on strong "Attachment Preview: Checkstub_for_Patrick_Block_-_07_03_2025.pdf [DATE]" at bounding box center [435, 43] width 542 height 18
click at [824, 45] on button "×" at bounding box center [829, 43] width 10 height 18
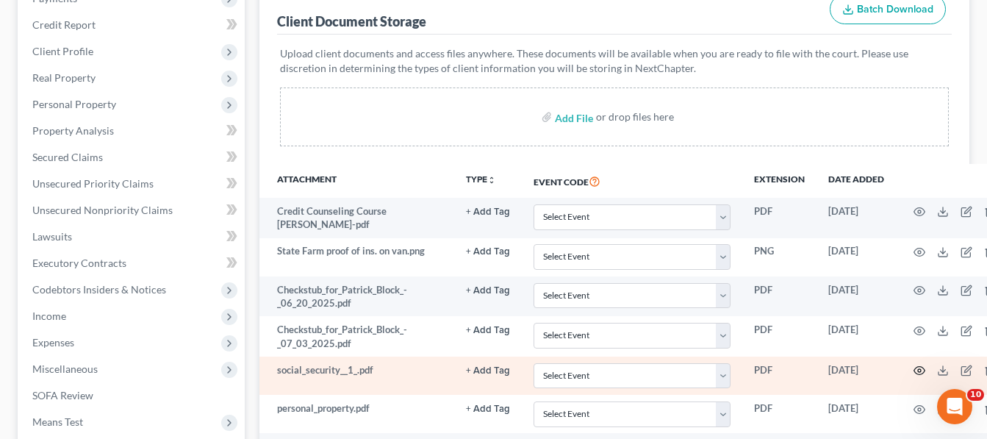
click at [914, 375] on icon "button" at bounding box center [919, 371] width 11 height 8
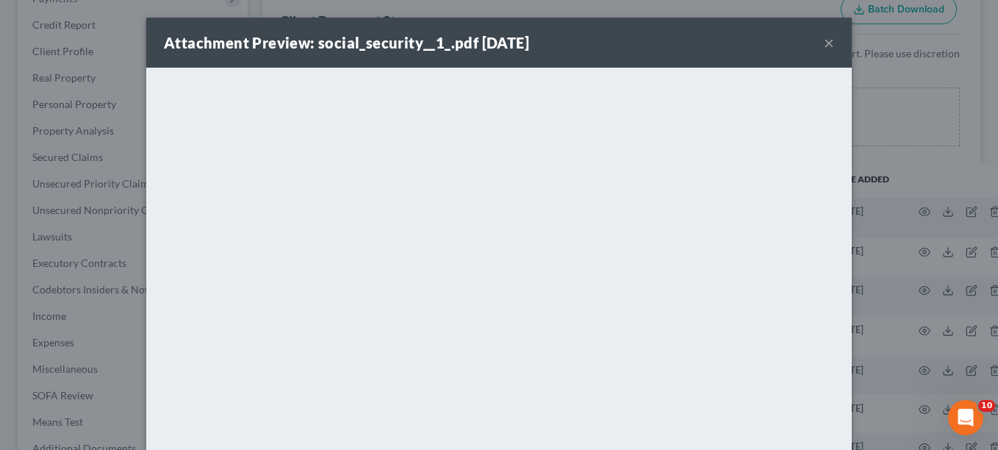
click at [591, 43] on div "Attachment Preview: social_security__1_.pdf [DATE] ×" at bounding box center [499, 43] width 706 height 50
click at [824, 43] on button "×" at bounding box center [829, 43] width 10 height 18
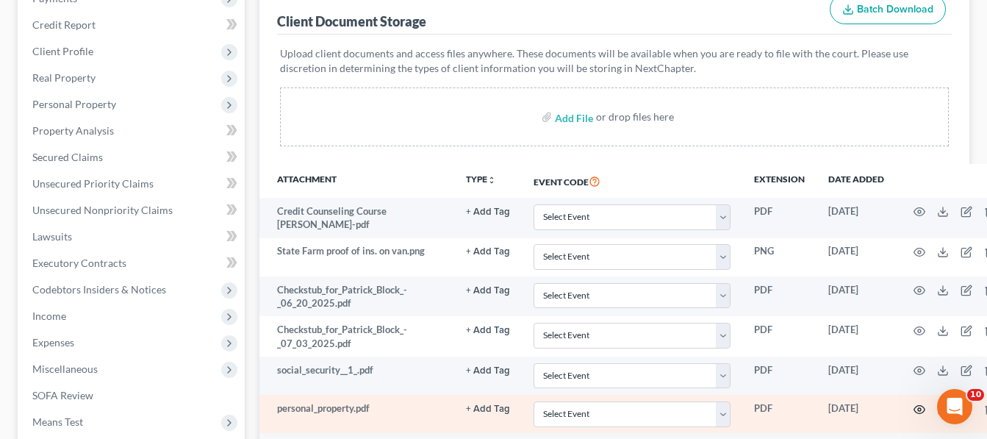
click at [914, 406] on icon "button" at bounding box center [919, 409] width 11 height 8
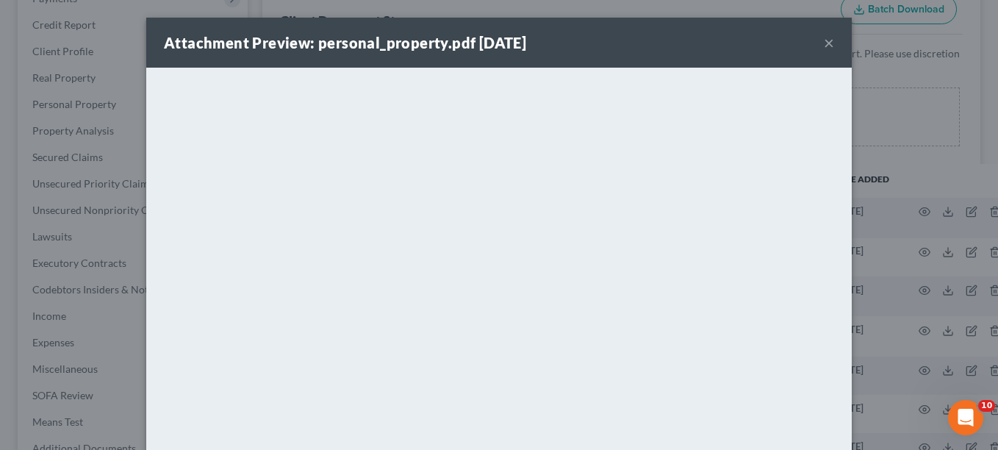
drag, startPoint x: 610, startPoint y: 49, endPoint x: 618, endPoint y: 49, distance: 8.1
click at [610, 49] on div "Attachment Preview: personal_property.pdf [DATE] ×" at bounding box center [499, 43] width 706 height 50
click at [824, 42] on button "×" at bounding box center [829, 43] width 10 height 18
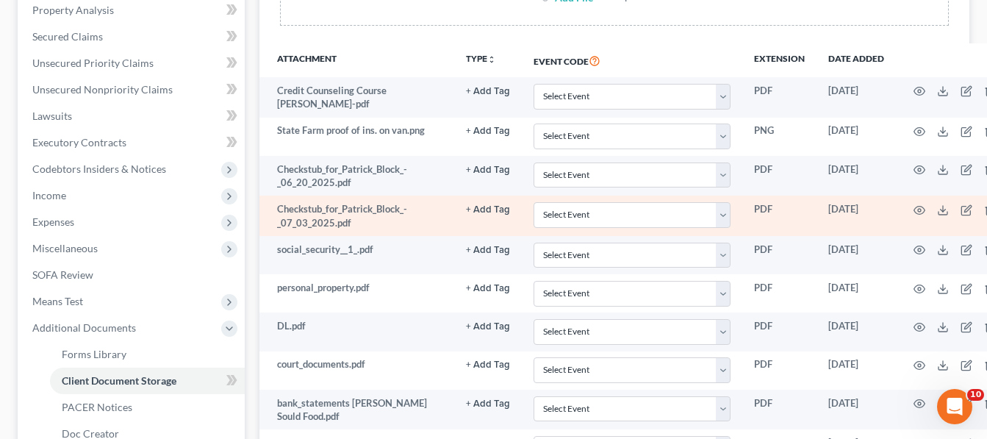
scroll to position [368, 0]
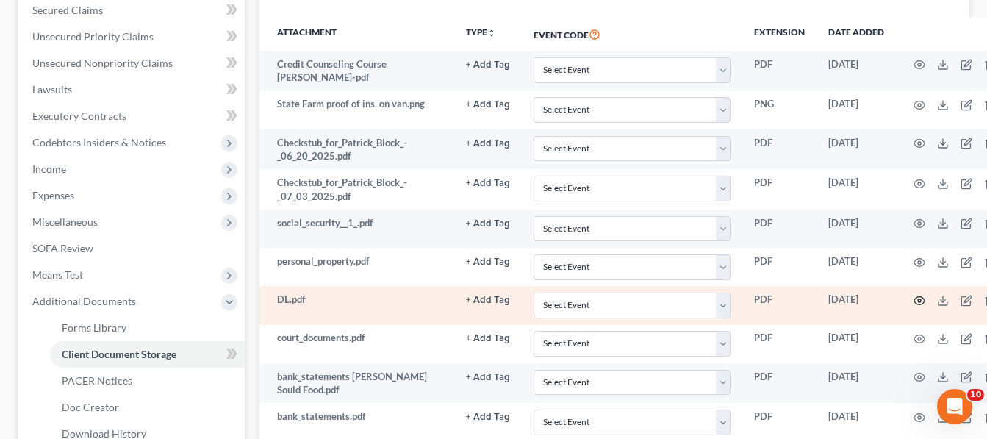
click at [918, 301] on circle "button" at bounding box center [919, 300] width 3 height 3
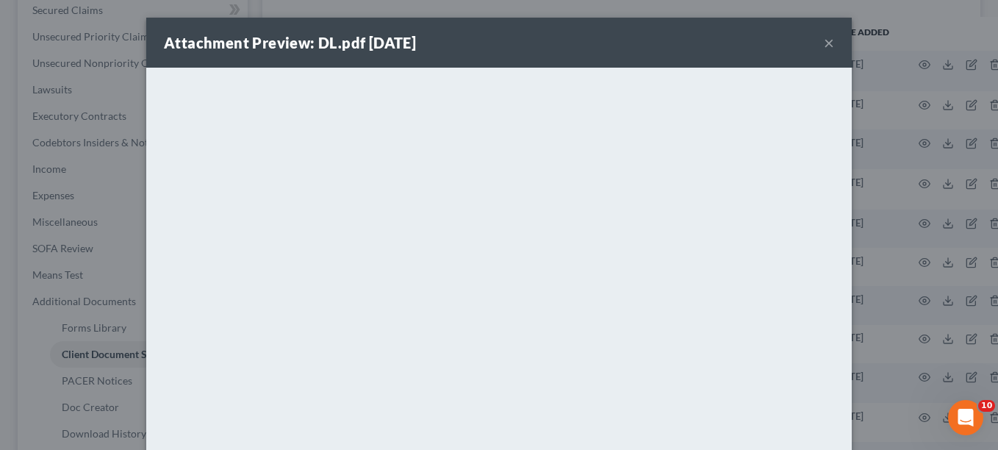
drag, startPoint x: 553, startPoint y: 37, endPoint x: 610, endPoint y: 43, distance: 57.6
click at [553, 37] on div "Attachment Preview: DL.pdf [DATE] ×" at bounding box center [499, 43] width 706 height 50
click at [824, 46] on button "×" at bounding box center [829, 43] width 10 height 18
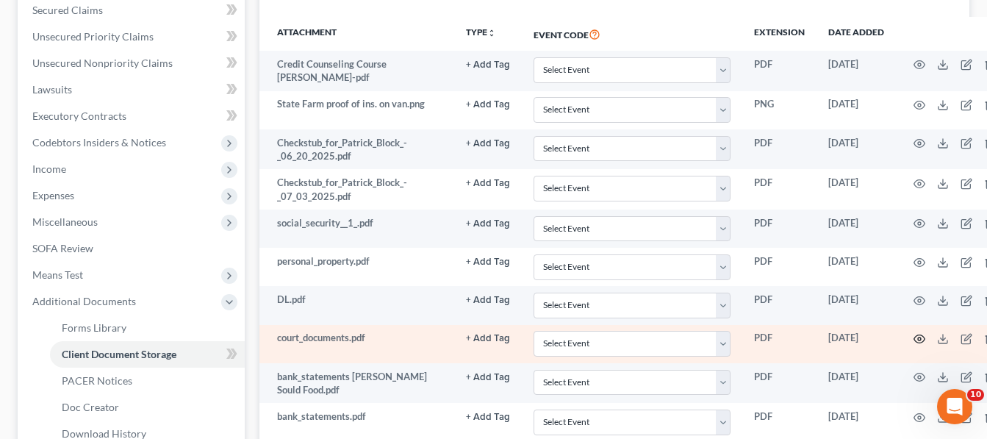
click at [916, 334] on icon "button" at bounding box center [920, 339] width 12 height 12
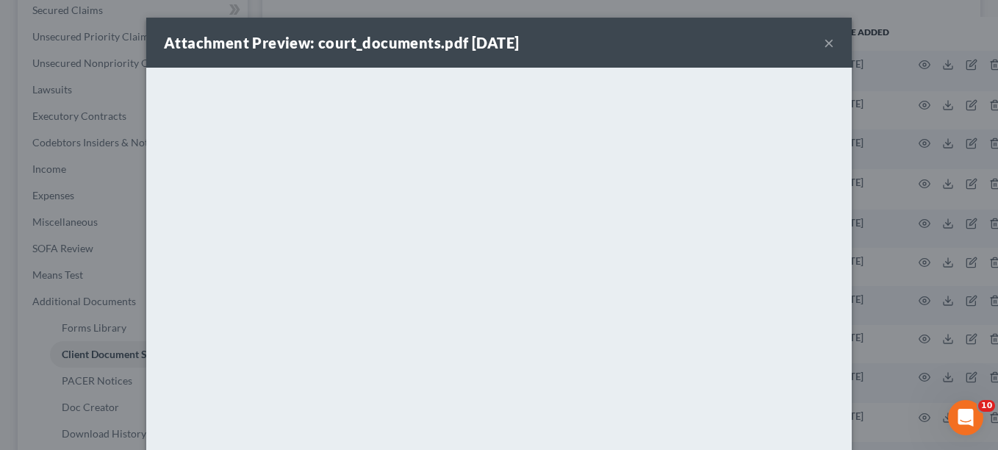
drag, startPoint x: 598, startPoint y: 38, endPoint x: 609, endPoint y: 43, distance: 11.9
click at [598, 38] on div "Attachment Preview: court_documents.pdf [DATE] ×" at bounding box center [499, 43] width 706 height 50
click at [824, 40] on button "×" at bounding box center [829, 43] width 10 height 18
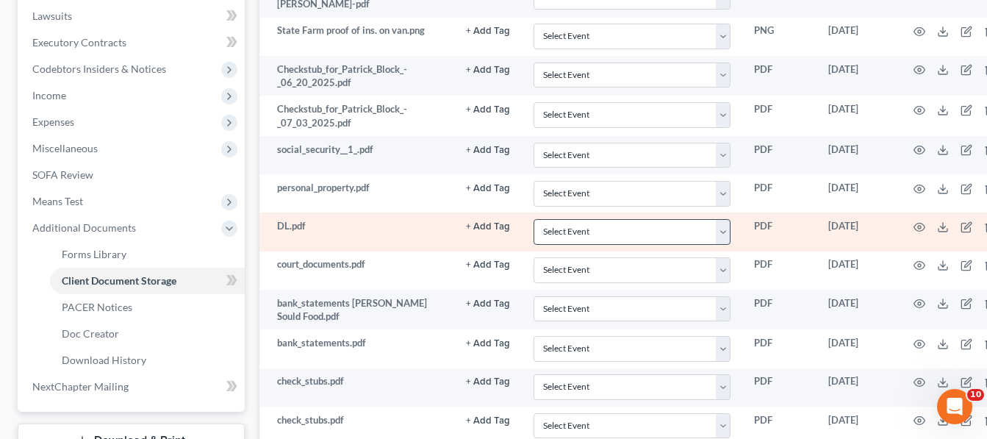
scroll to position [515, 0]
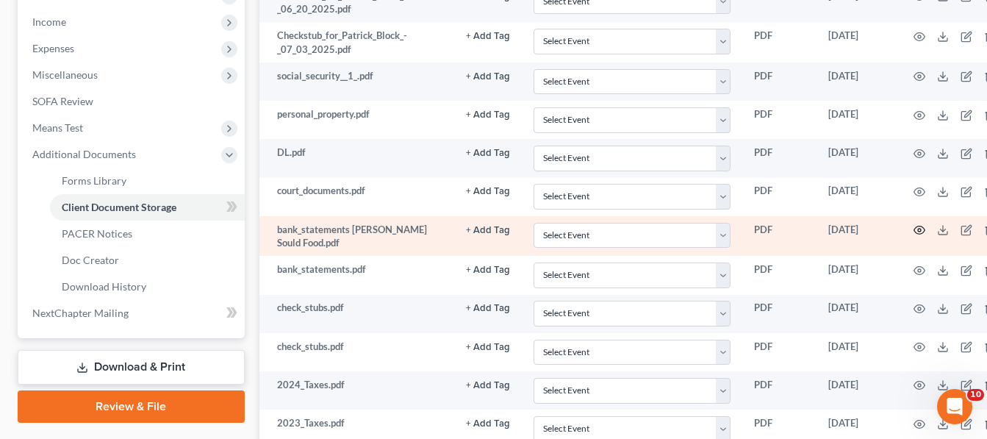
click at [917, 232] on icon "button" at bounding box center [920, 230] width 12 height 12
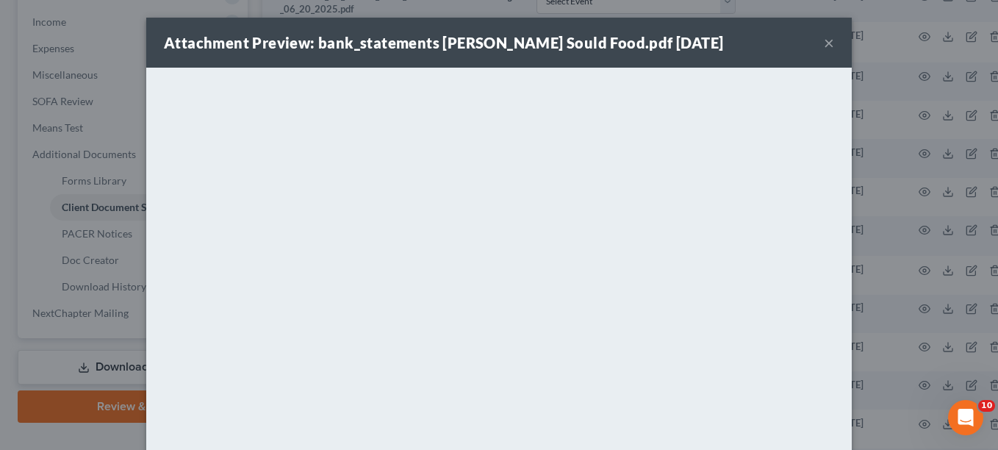
click at [824, 42] on button "×" at bounding box center [829, 43] width 10 height 18
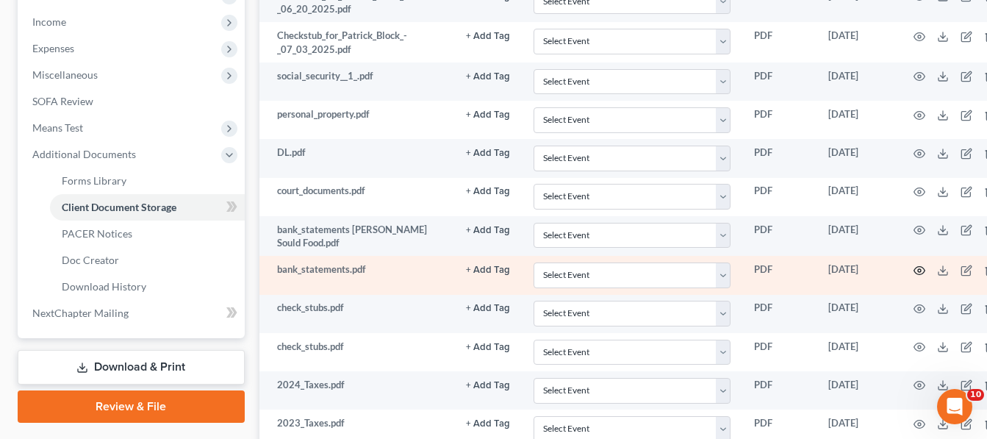
click at [918, 270] on circle "button" at bounding box center [919, 270] width 3 height 3
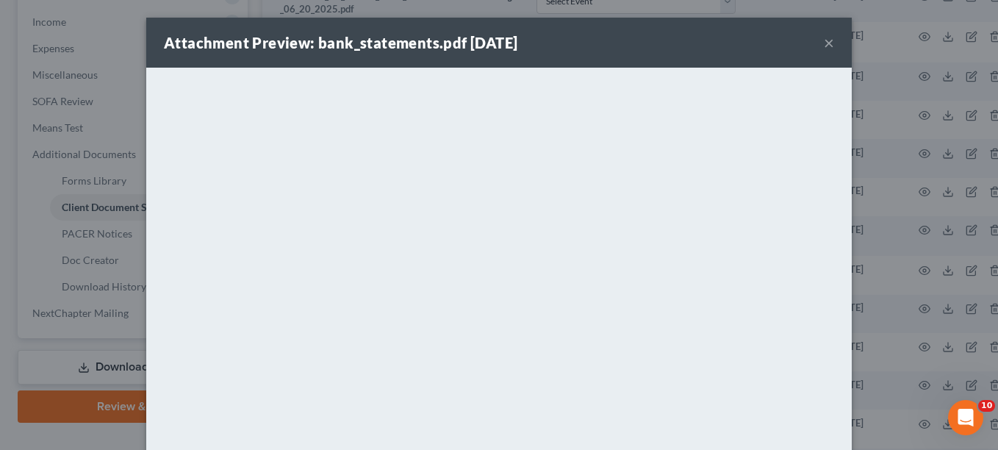
click at [567, 47] on div "Attachment Preview: bank_statements.pdf [DATE] ×" at bounding box center [499, 43] width 706 height 50
click at [824, 46] on button "×" at bounding box center [829, 43] width 10 height 18
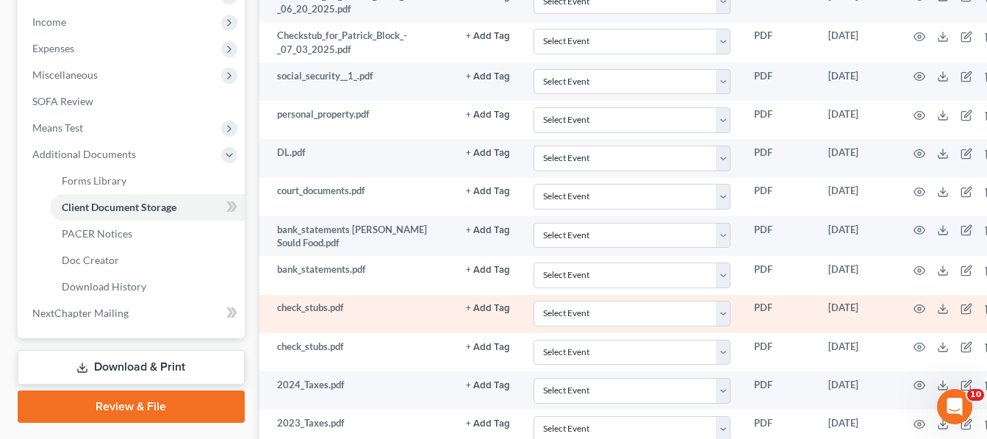
click at [903, 306] on td at bounding box center [957, 314] width 123 height 38
click at [914, 306] on icon "button" at bounding box center [920, 309] width 12 height 12
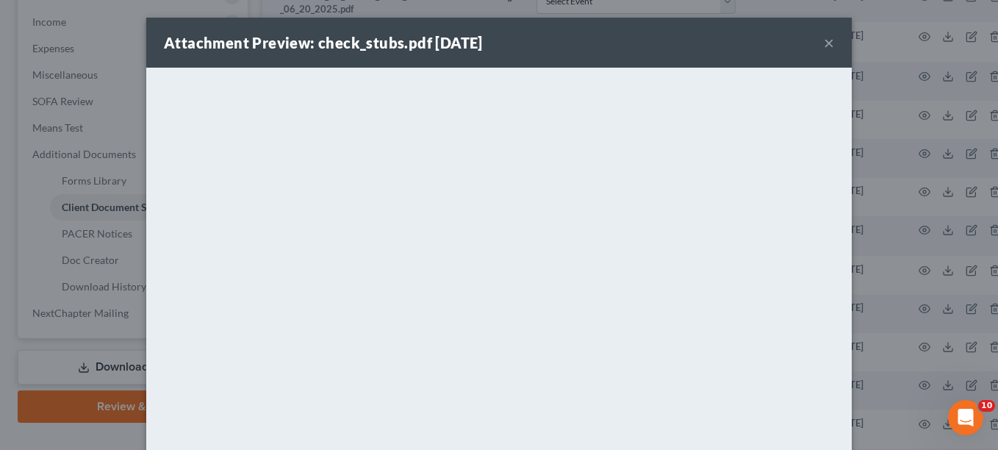
click at [824, 38] on button "×" at bounding box center [829, 43] width 10 height 18
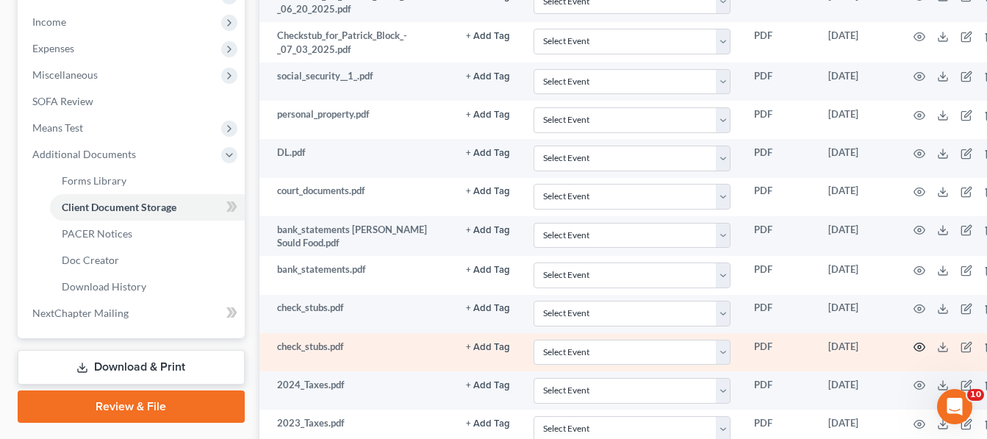
click at [914, 345] on icon "button" at bounding box center [920, 347] width 12 height 12
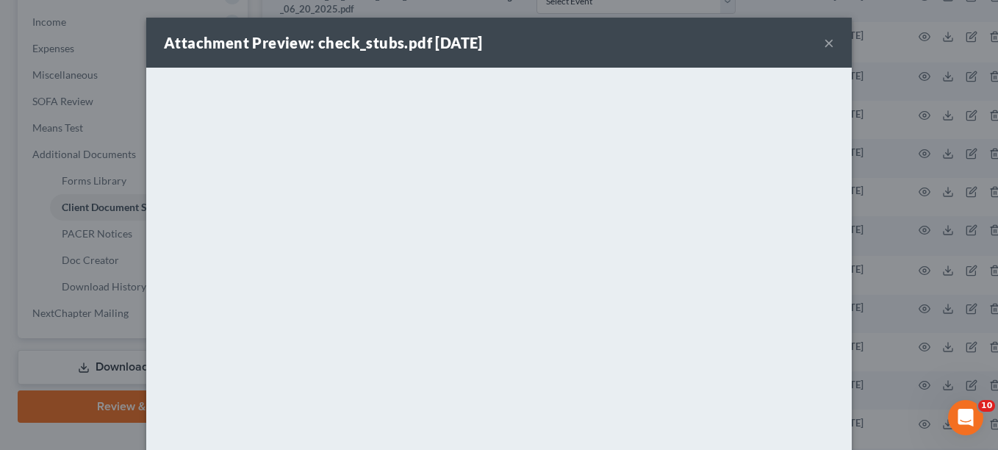
click at [824, 40] on button "×" at bounding box center [829, 43] width 10 height 18
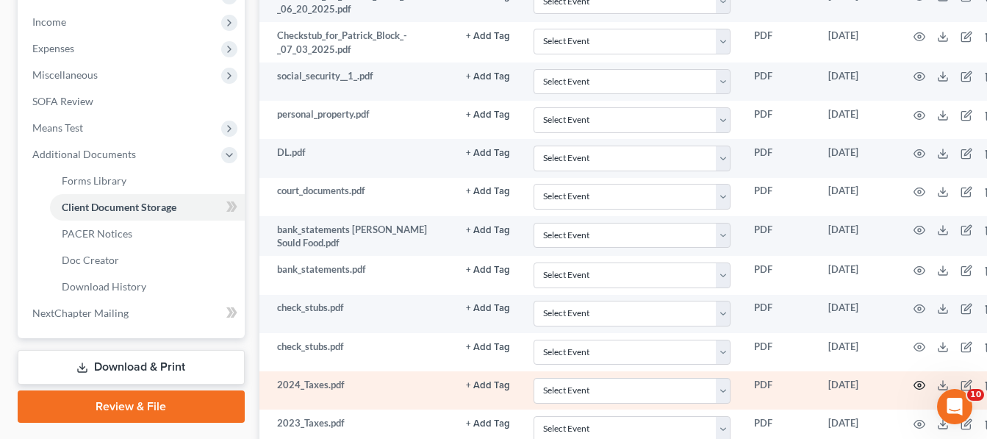
click at [914, 383] on icon "button" at bounding box center [920, 385] width 12 height 12
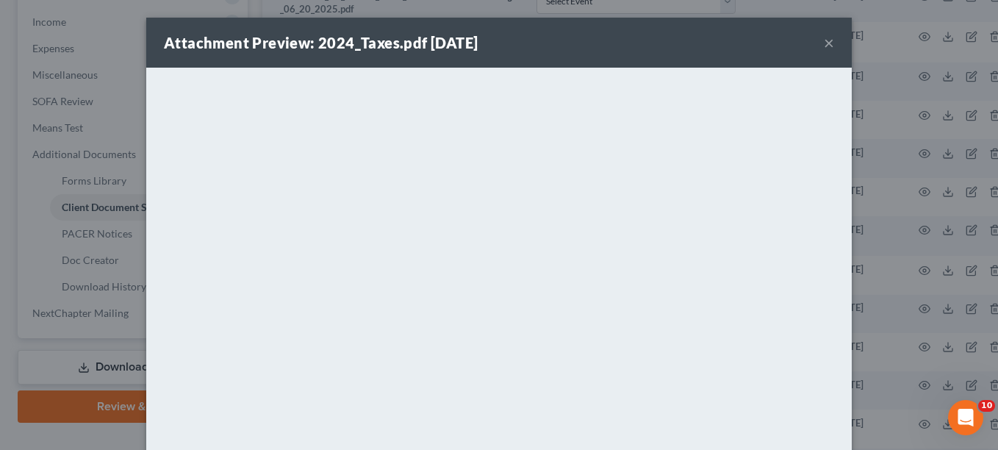
click at [569, 46] on div "Attachment Preview: 2024_Taxes.pdf [DATE] ×" at bounding box center [499, 43] width 706 height 50
click at [824, 44] on button "×" at bounding box center [829, 43] width 10 height 18
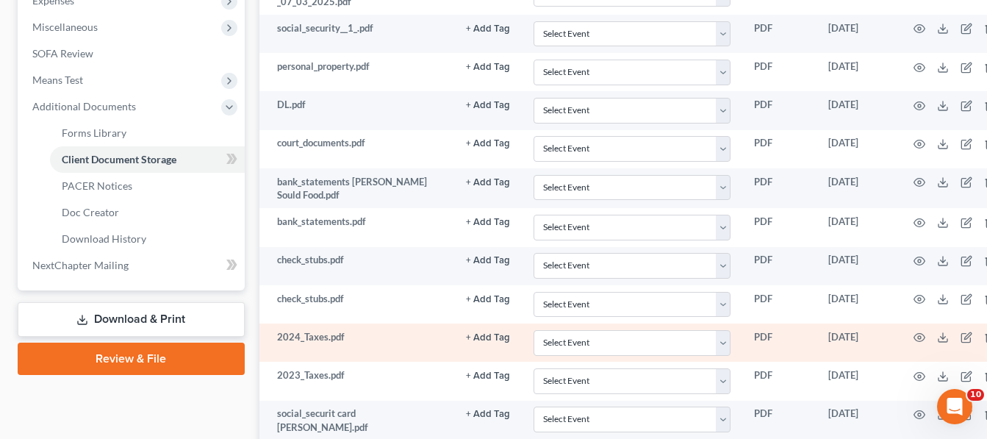
scroll to position [588, 0]
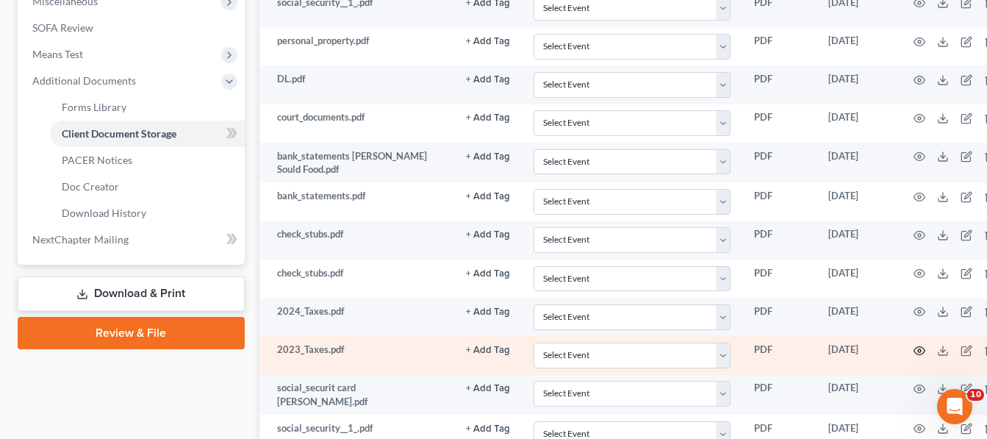
click at [914, 348] on icon "button" at bounding box center [919, 350] width 11 height 8
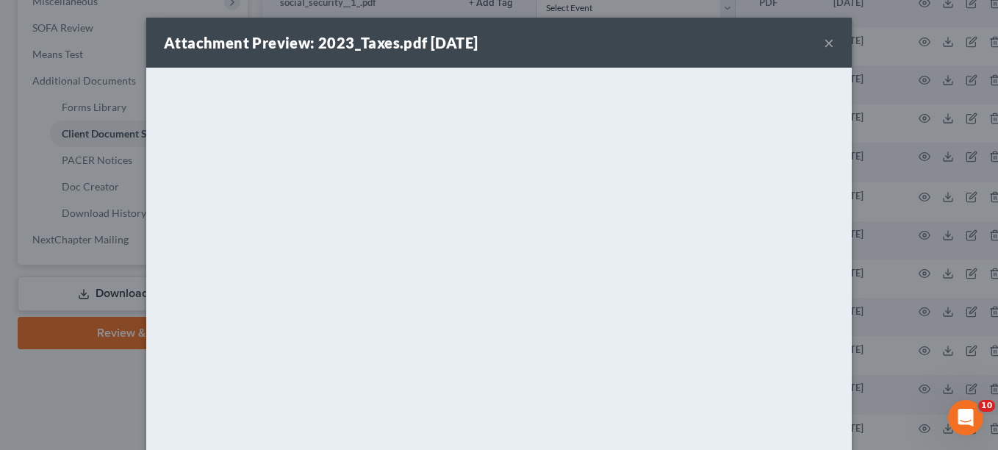
drag, startPoint x: 559, startPoint y: 33, endPoint x: 584, endPoint y: 43, distance: 27.0
click at [559, 33] on div "Attachment Preview: 2023_Taxes.pdf [DATE] ×" at bounding box center [499, 43] width 706 height 50
click at [824, 42] on button "×" at bounding box center [829, 43] width 10 height 18
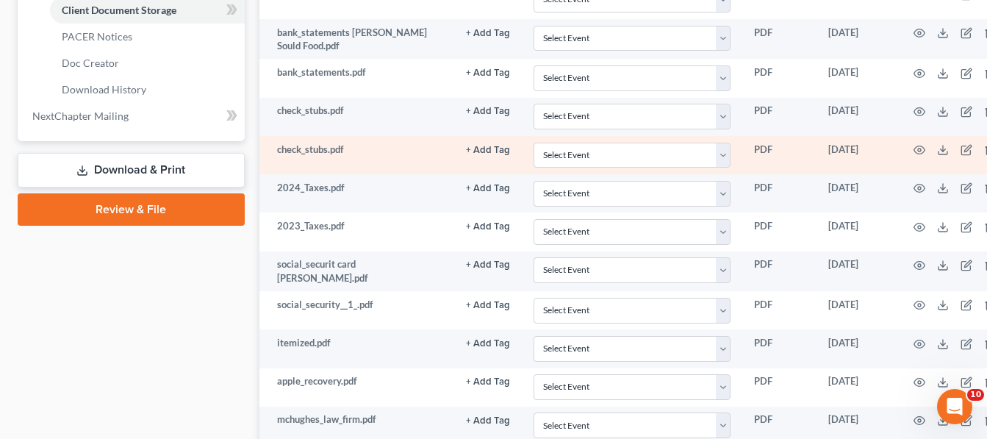
scroll to position [735, 0]
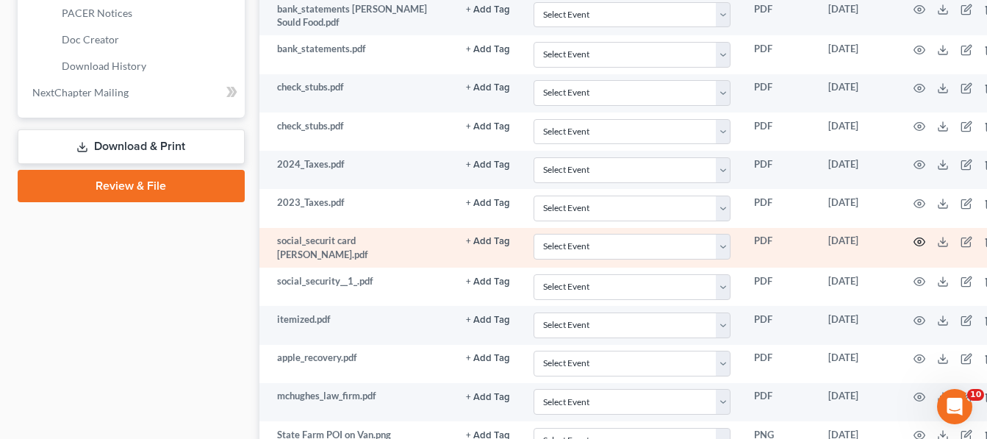
click at [918, 242] on circle "button" at bounding box center [919, 241] width 3 height 3
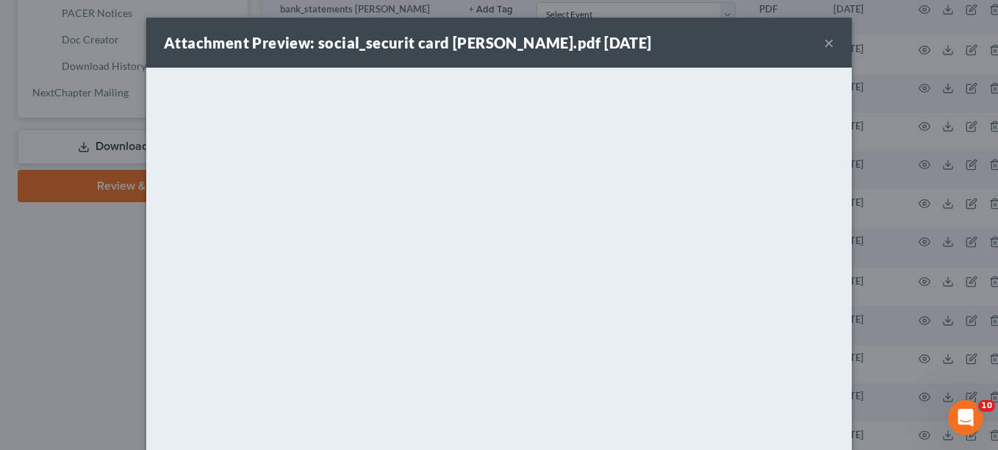
click at [825, 46] on button "×" at bounding box center [829, 43] width 10 height 18
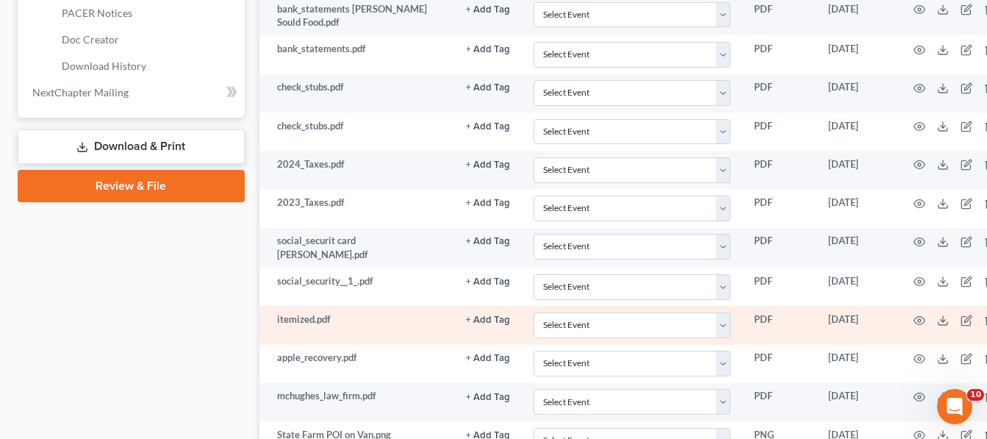
click at [903, 320] on td at bounding box center [957, 325] width 123 height 38
click at [918, 319] on circle "button" at bounding box center [919, 320] width 3 height 3
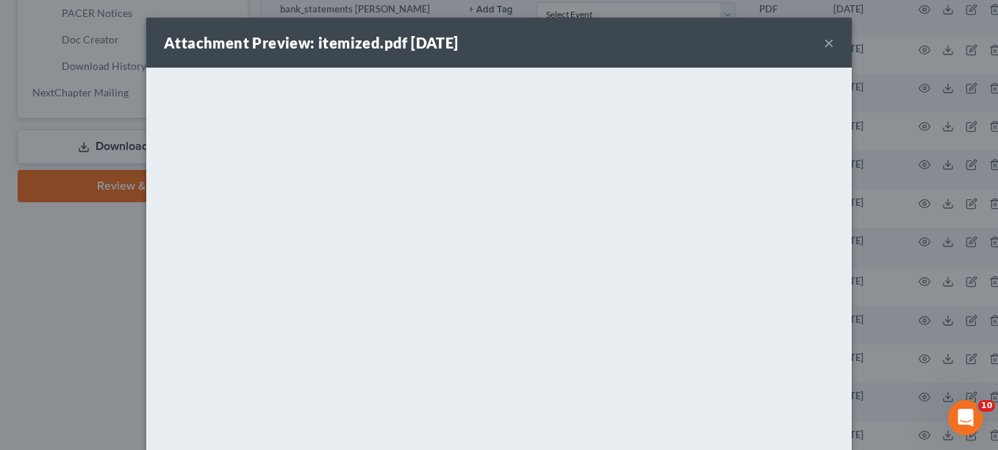
click at [542, 54] on div "Attachment Preview: itemized.pdf [DATE] ×" at bounding box center [499, 43] width 706 height 50
click at [825, 41] on button "×" at bounding box center [829, 43] width 10 height 18
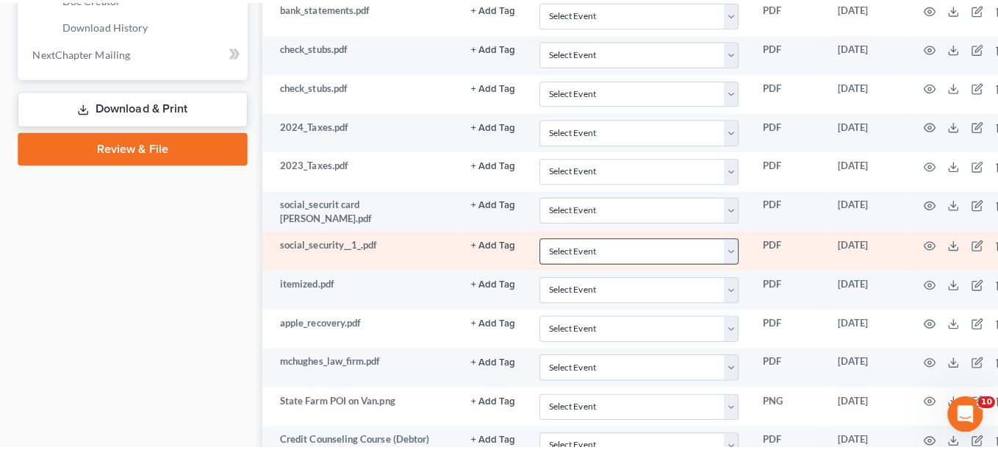
scroll to position [809, 0]
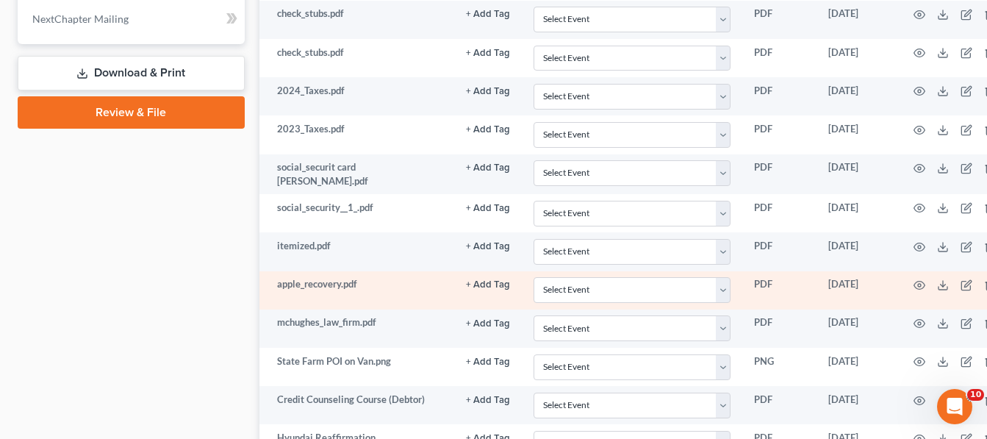
click at [911, 276] on td at bounding box center [957, 290] width 123 height 38
click at [914, 282] on icon "button" at bounding box center [920, 285] width 12 height 12
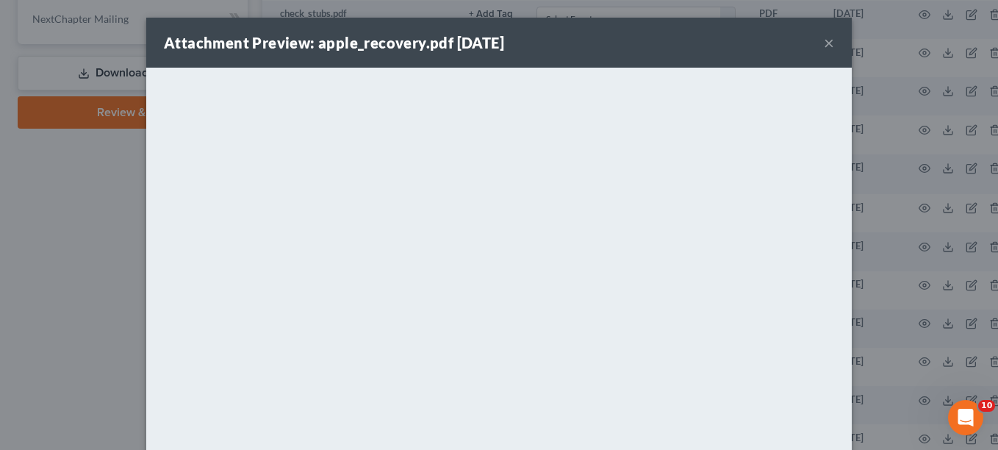
click at [592, 29] on div "Attachment Preview: apple_recovery.pdf [DATE] ×" at bounding box center [499, 43] width 706 height 50
click at [824, 46] on button "×" at bounding box center [829, 43] width 10 height 18
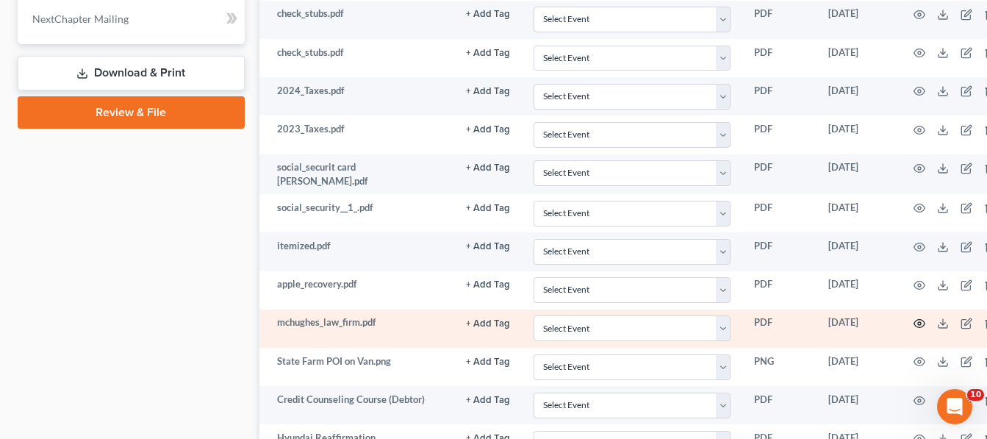
click at [914, 324] on icon "button" at bounding box center [920, 324] width 12 height 12
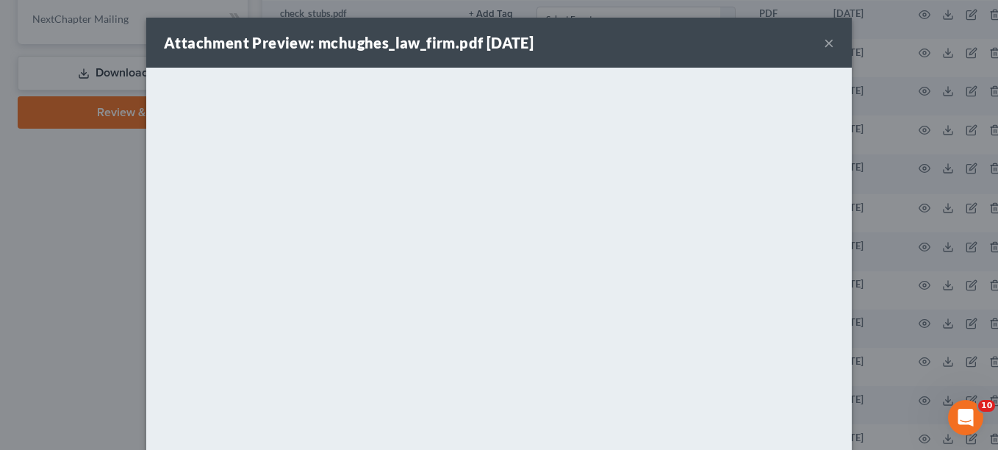
click at [600, 39] on div "Attachment Preview: mchughes_law_firm.pdf [DATE] ×" at bounding box center [499, 43] width 706 height 50
click at [824, 40] on button "×" at bounding box center [829, 43] width 10 height 18
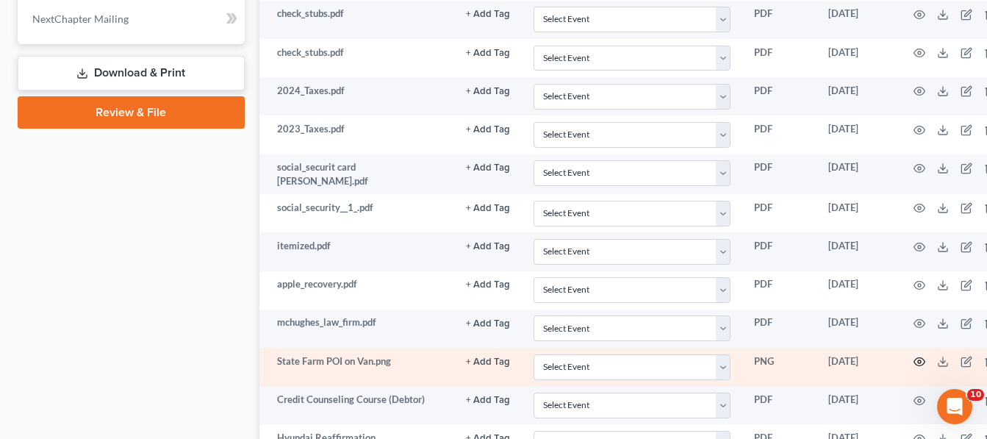
click at [914, 358] on icon "button" at bounding box center [920, 362] width 12 height 12
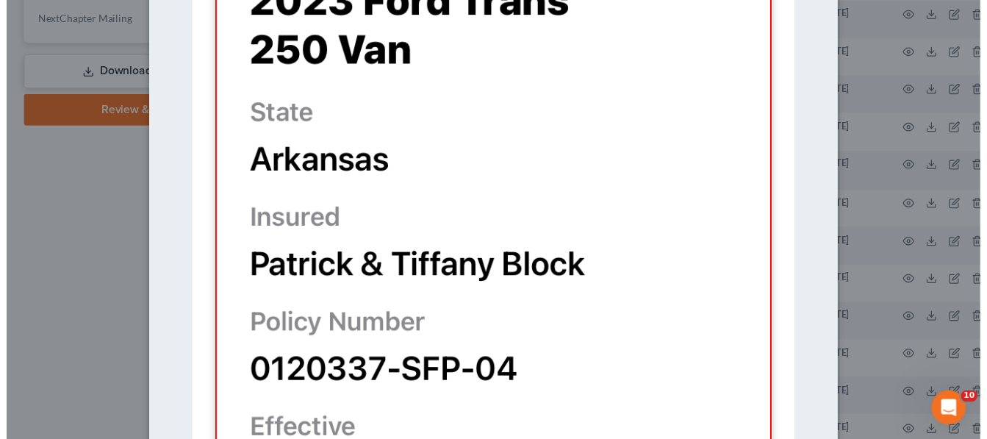
scroll to position [0, 0]
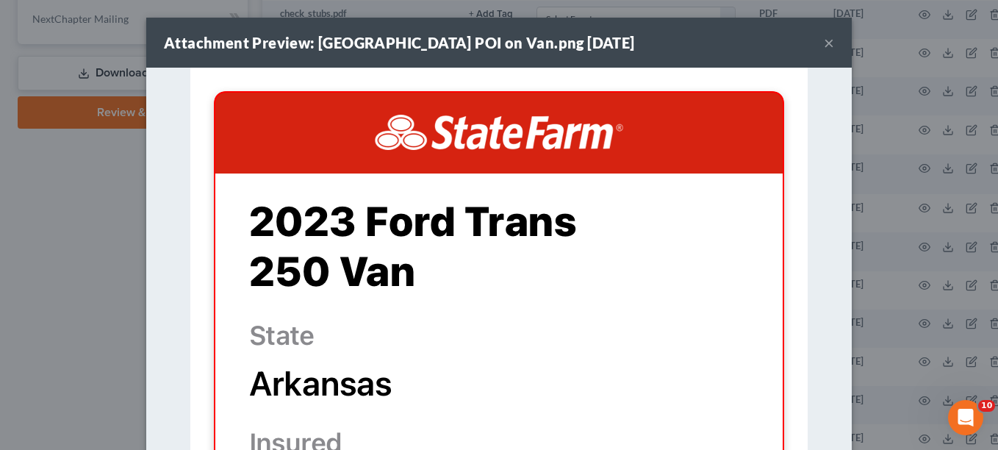
click at [824, 43] on button "×" at bounding box center [829, 43] width 10 height 18
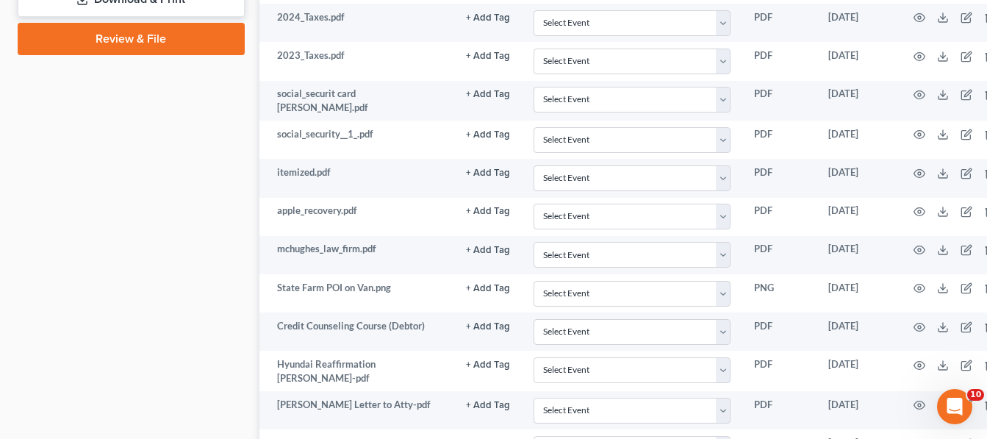
scroll to position [956, 0]
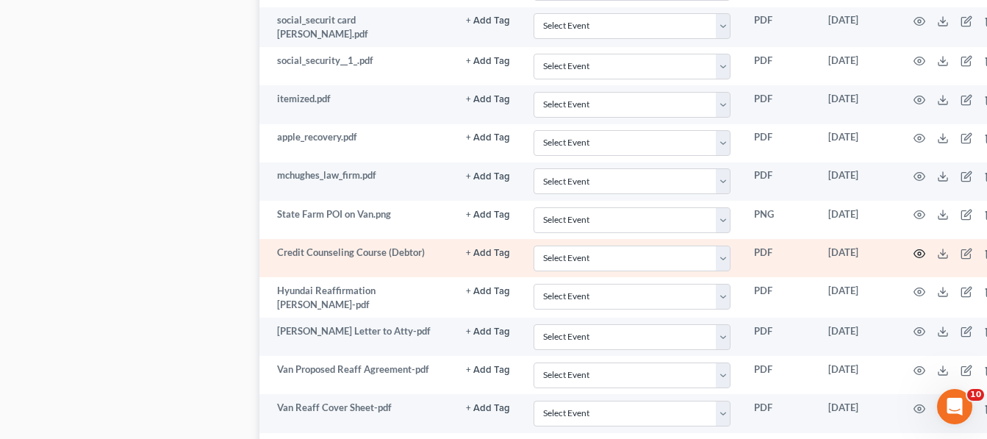
click at [914, 251] on icon "button" at bounding box center [920, 254] width 12 height 12
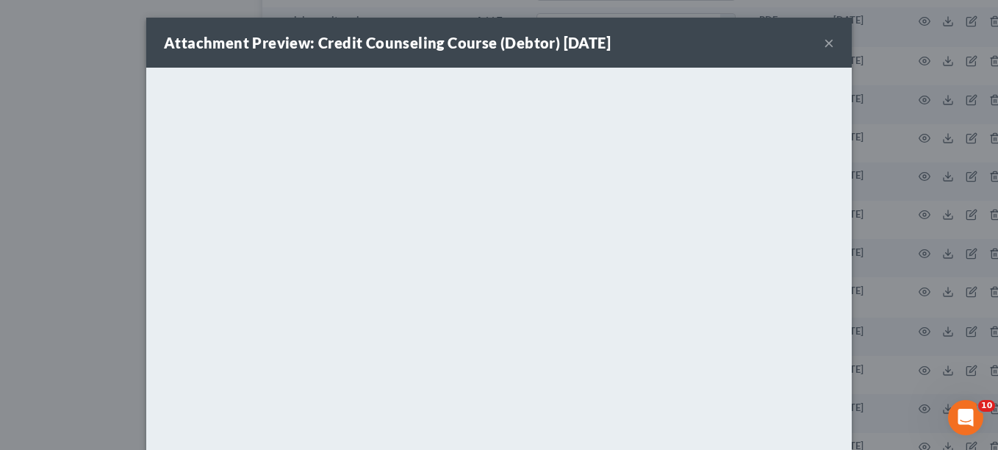
drag, startPoint x: 463, startPoint y: 42, endPoint x: 520, endPoint y: 57, distance: 59.2
click at [463, 42] on strong "Attachment Preview: Credit Counseling Course (Debtor) [DATE]" at bounding box center [387, 43] width 447 height 18
click at [824, 43] on button "×" at bounding box center [829, 43] width 10 height 18
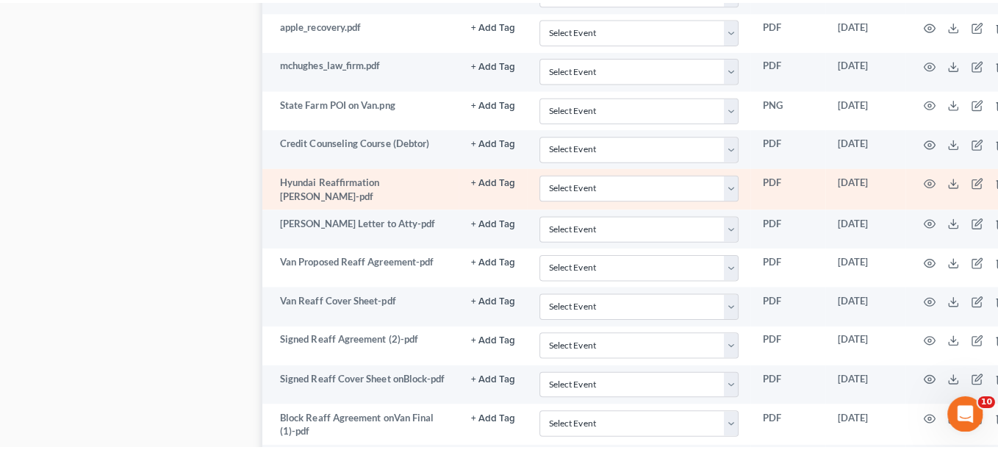
scroll to position [1103, 0]
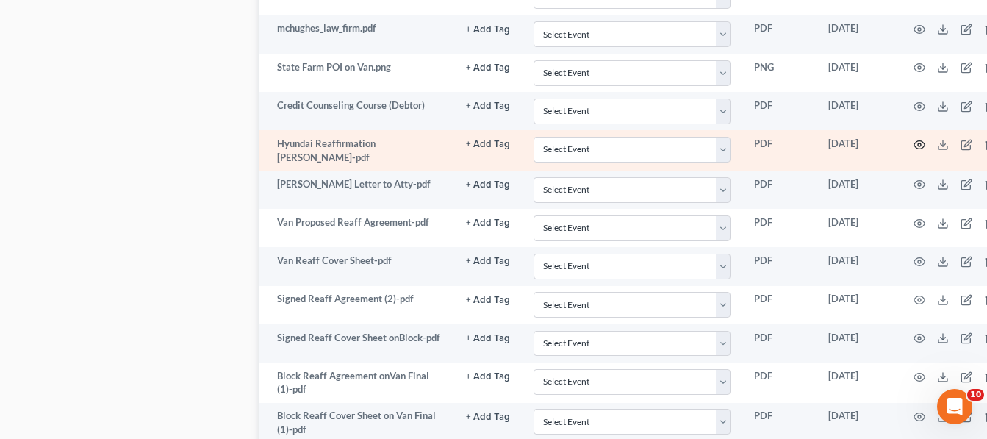
click at [914, 140] on icon "button" at bounding box center [920, 145] width 12 height 12
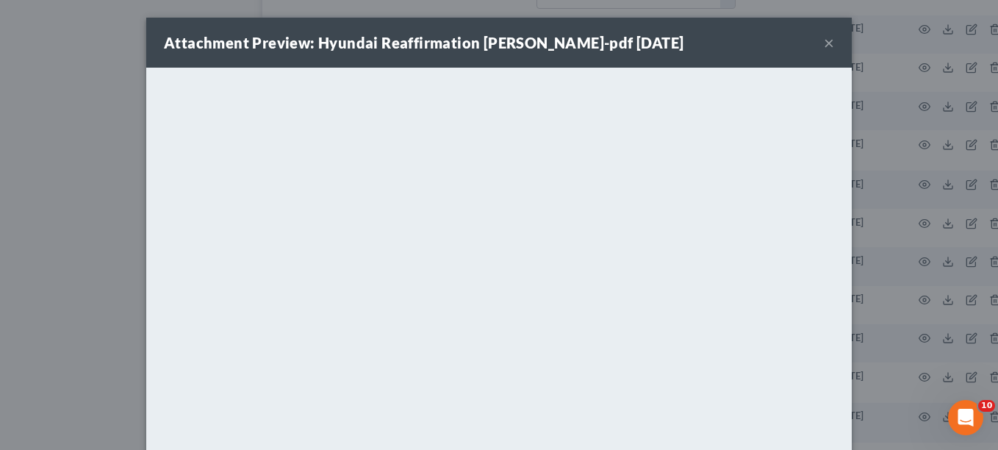
drag, startPoint x: 548, startPoint y: 43, endPoint x: 574, endPoint y: 54, distance: 28.4
click at [548, 43] on strong "Attachment Preview: Hyundai Reaffirmation [PERSON_NAME]-pdf [DATE]" at bounding box center [424, 43] width 520 height 18
click at [824, 46] on button "×" at bounding box center [829, 43] width 10 height 18
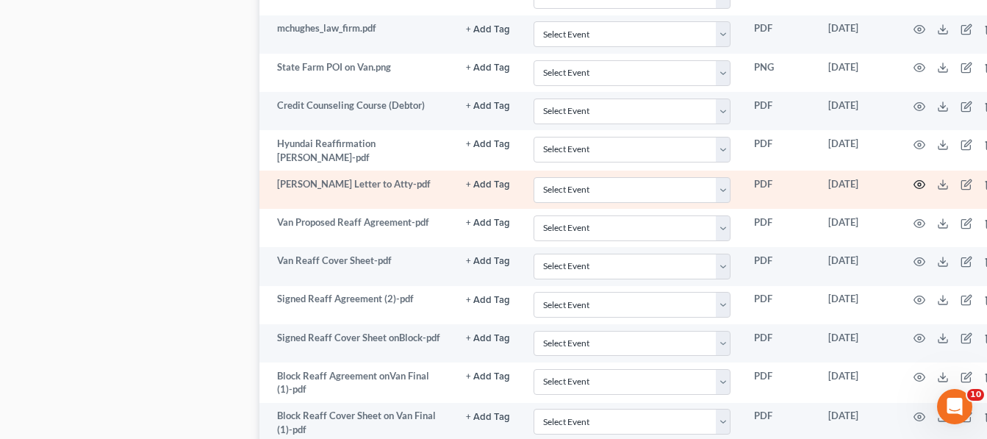
click at [914, 181] on icon "button" at bounding box center [920, 185] width 12 height 12
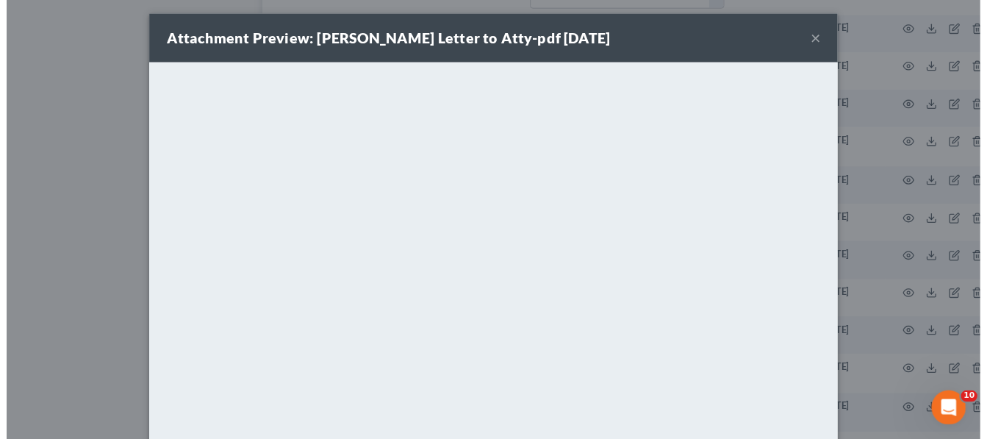
scroll to position [0, 0]
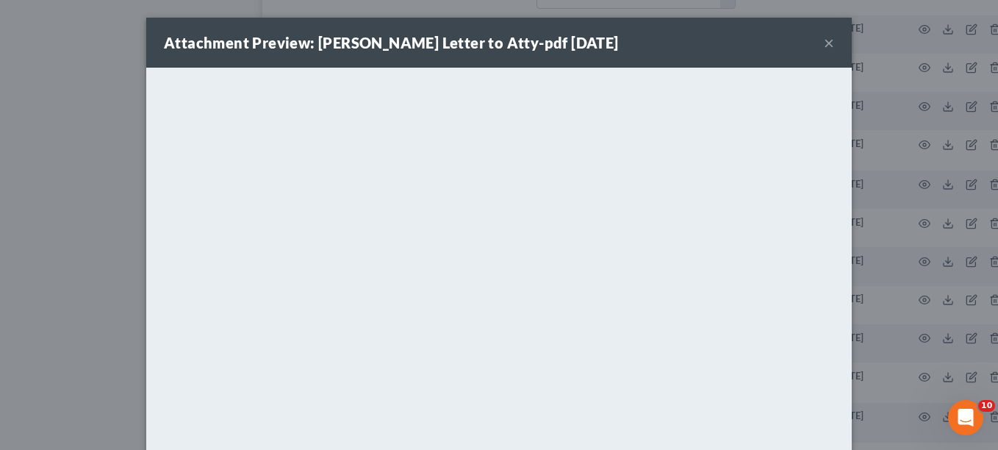
click at [824, 48] on button "×" at bounding box center [829, 43] width 10 height 18
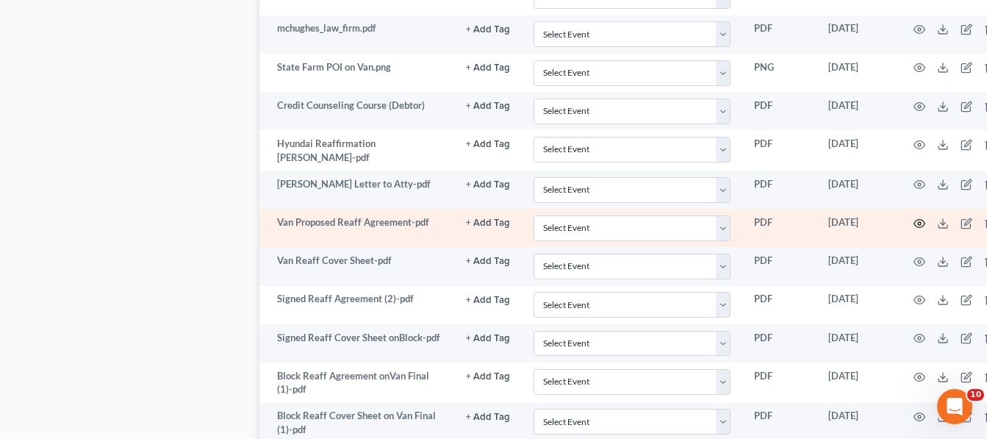
click at [914, 218] on icon "button" at bounding box center [920, 224] width 12 height 12
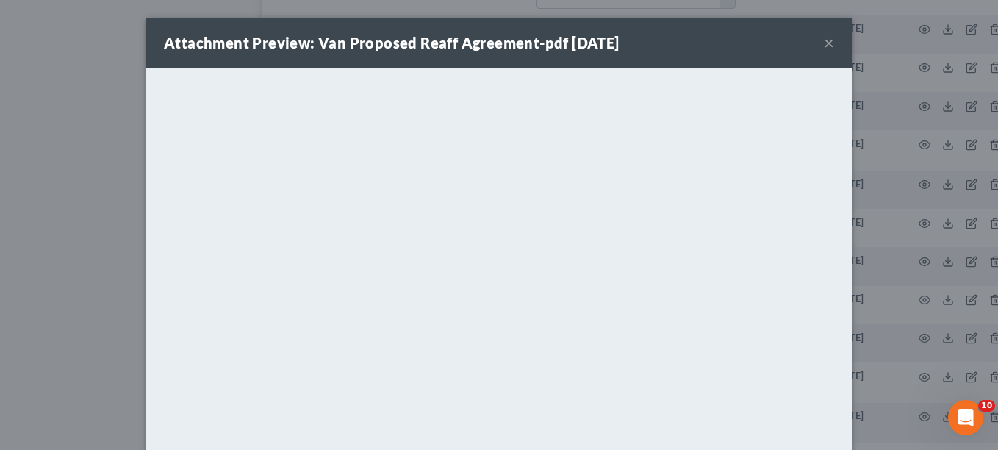
click at [553, 51] on strong "Attachment Preview: Van Proposed Reaff Agreement-pdf [DATE]" at bounding box center [392, 43] width 456 height 18
click at [824, 39] on button "×" at bounding box center [829, 43] width 10 height 18
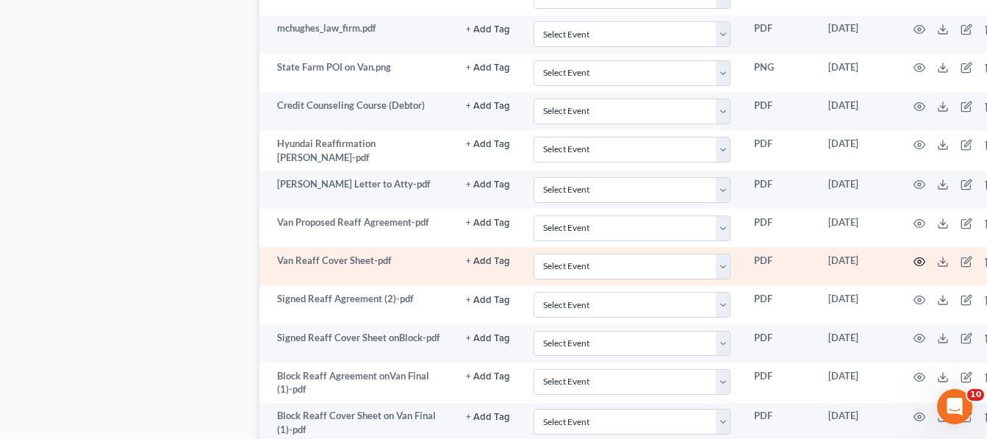
click at [914, 260] on icon "button" at bounding box center [920, 262] width 12 height 12
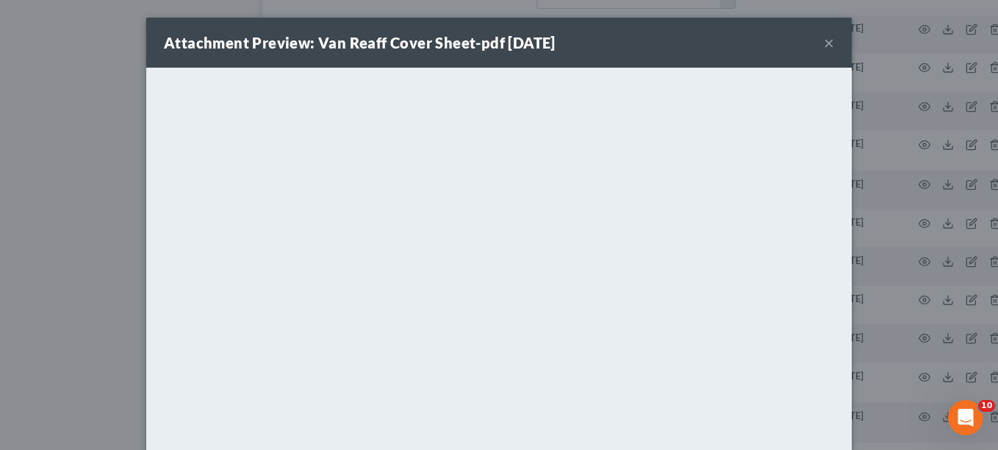
click at [556, 43] on strong "Attachment Preview: Van Reaff Cover Sheet-pdf [DATE]" at bounding box center [360, 43] width 392 height 18
click at [825, 49] on button "×" at bounding box center [829, 43] width 10 height 18
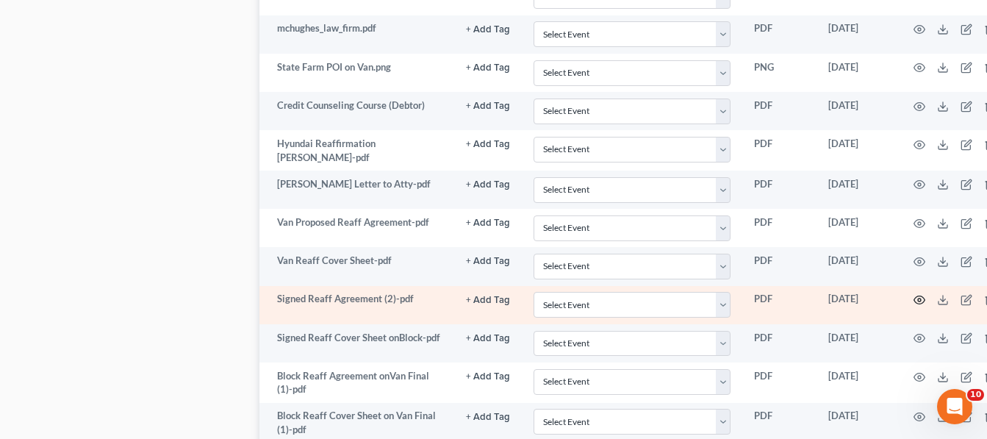
click at [914, 301] on icon "button" at bounding box center [920, 300] width 12 height 12
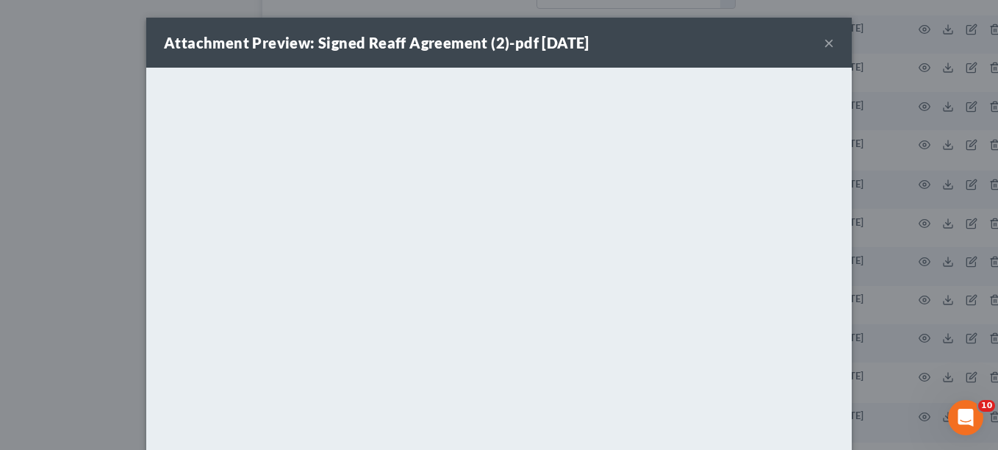
click at [824, 38] on button "×" at bounding box center [829, 43] width 10 height 18
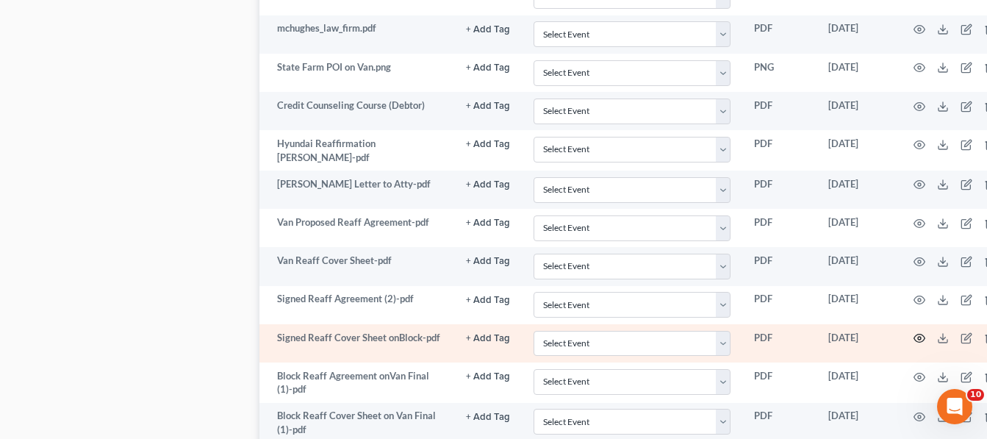
click at [914, 339] on icon "button" at bounding box center [920, 338] width 12 height 12
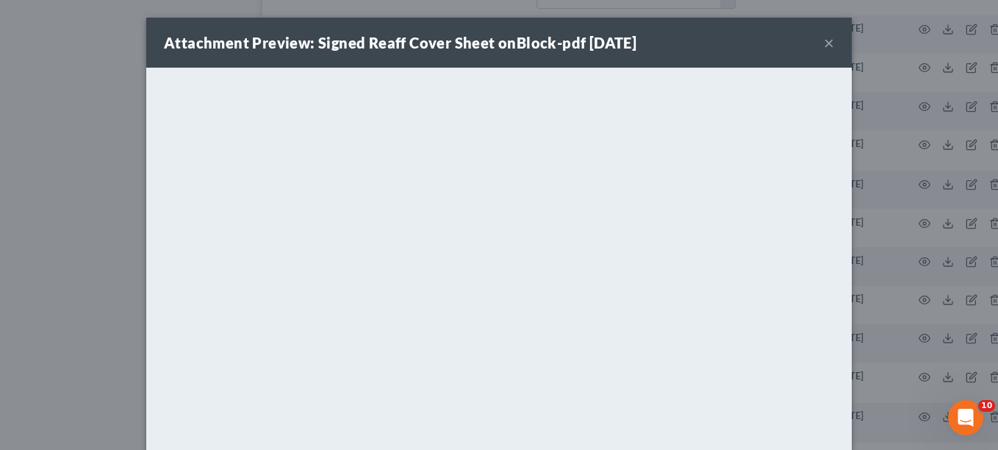
click at [825, 45] on button "×" at bounding box center [829, 43] width 10 height 18
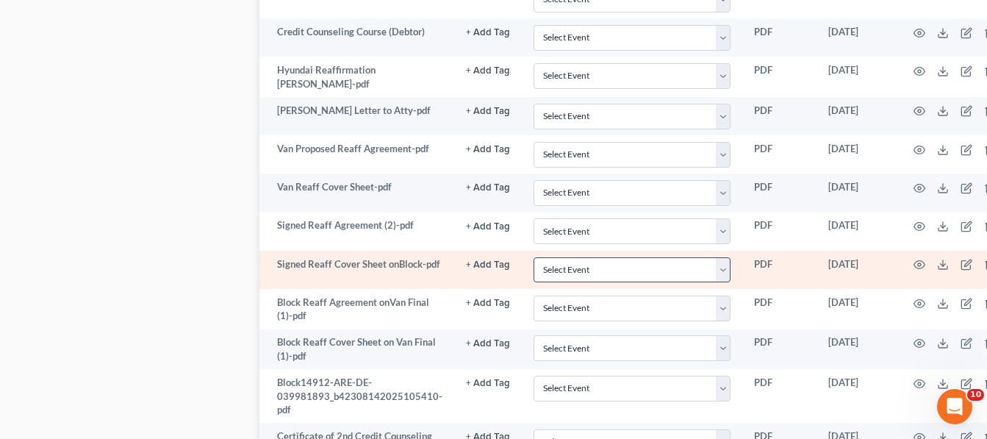
scroll to position [1250, 0]
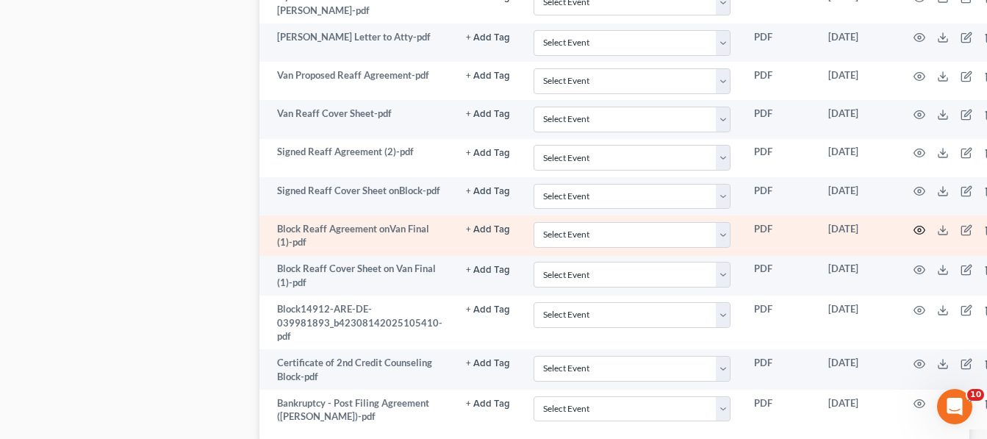
click at [914, 228] on icon "button" at bounding box center [920, 230] width 12 height 12
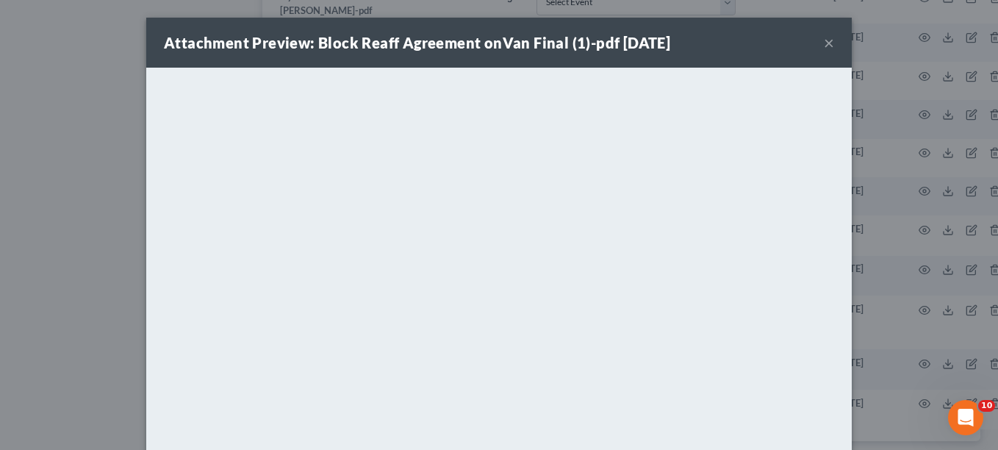
drag, startPoint x: 546, startPoint y: 41, endPoint x: 577, endPoint y: 44, distance: 31.0
click at [546, 41] on strong "Attachment Preview: Block Reaff Agreement onVan Final (1)-pdf [DATE]" at bounding box center [417, 43] width 506 height 18
click at [824, 46] on button "×" at bounding box center [829, 43] width 10 height 18
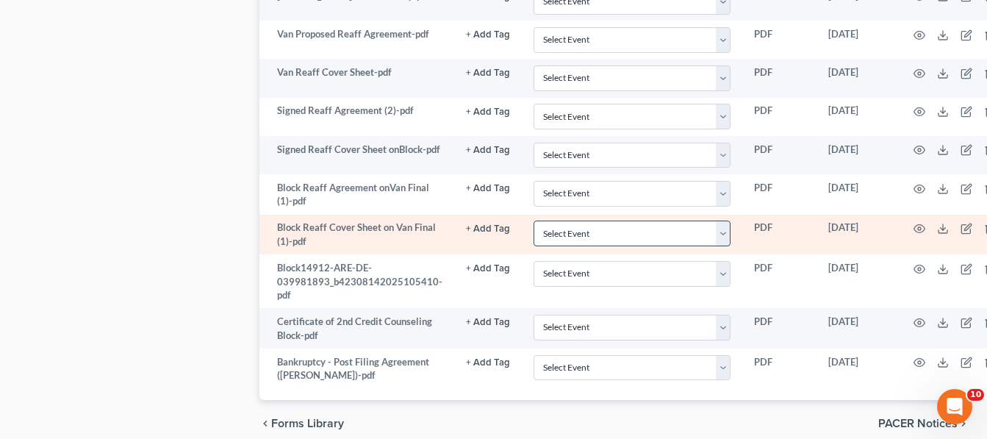
scroll to position [1323, 0]
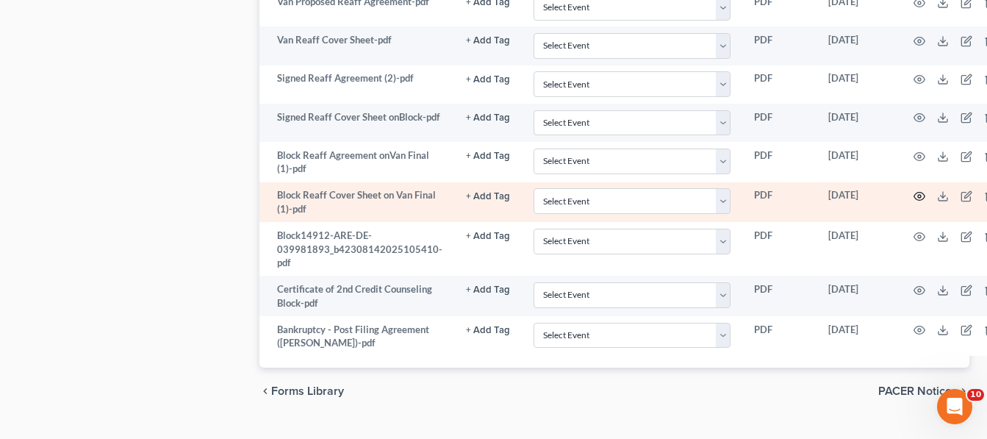
click at [914, 199] on icon "button" at bounding box center [920, 196] width 12 height 12
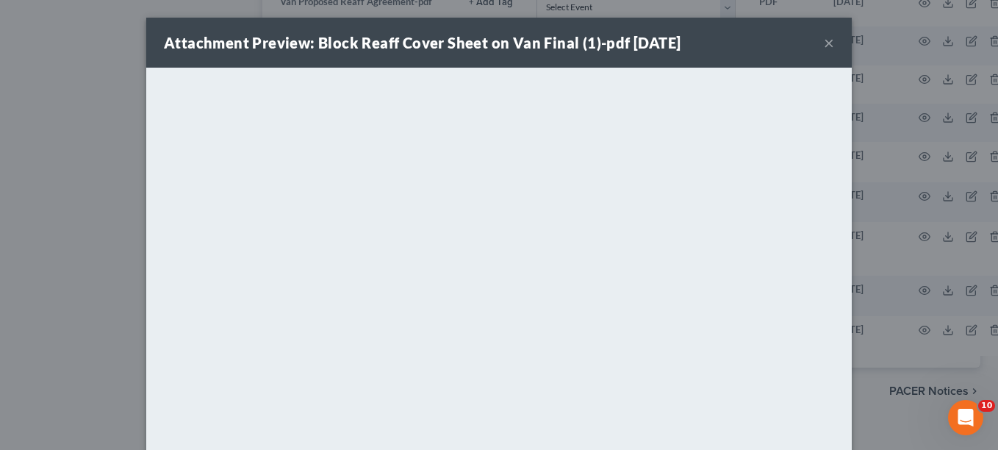
drag, startPoint x: 589, startPoint y: 44, endPoint x: 608, endPoint y: 48, distance: 19.5
click at [589, 44] on strong "Attachment Preview: Block Reaff Cover Sheet on Van Final (1)-pdf [DATE]" at bounding box center [422, 43] width 517 height 18
click at [825, 45] on button "×" at bounding box center [829, 43] width 10 height 18
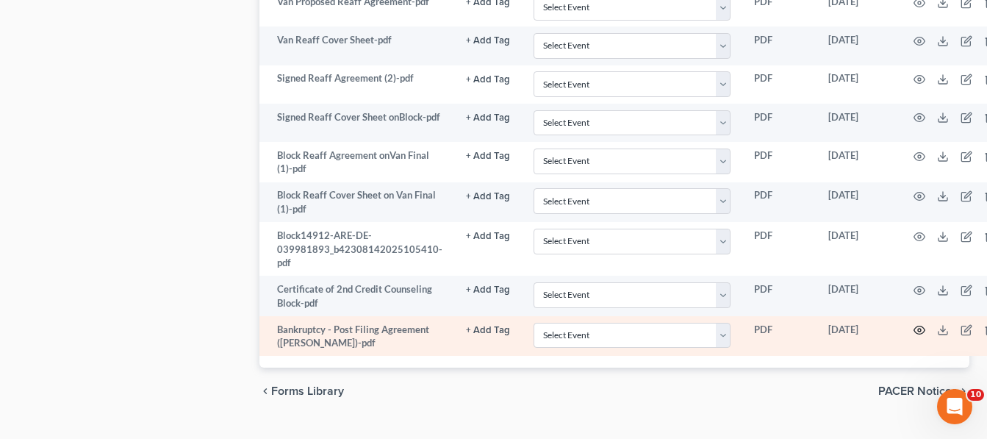
click at [916, 326] on icon "button" at bounding box center [920, 330] width 12 height 12
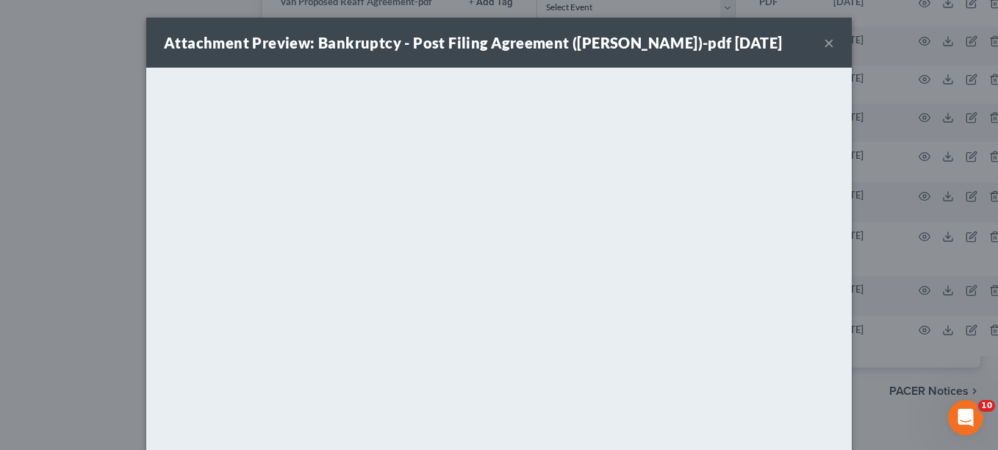
click at [824, 43] on button "×" at bounding box center [829, 43] width 10 height 18
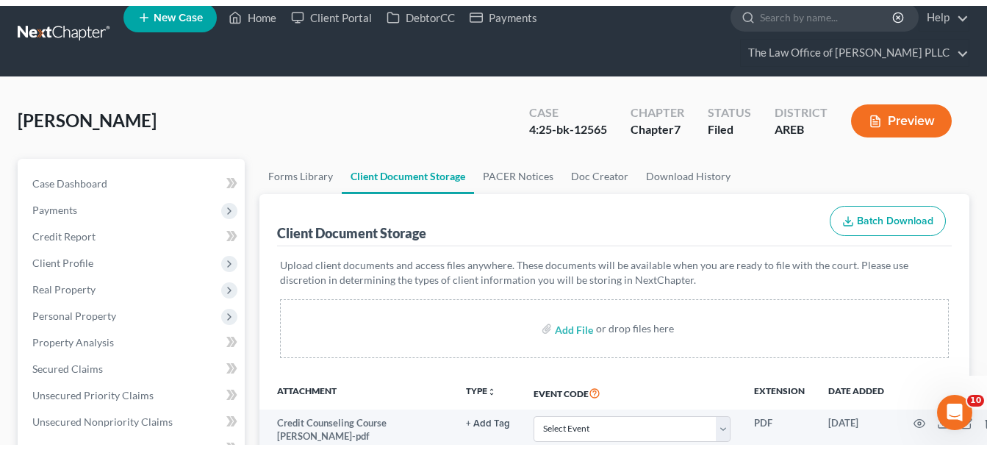
scroll to position [0, 0]
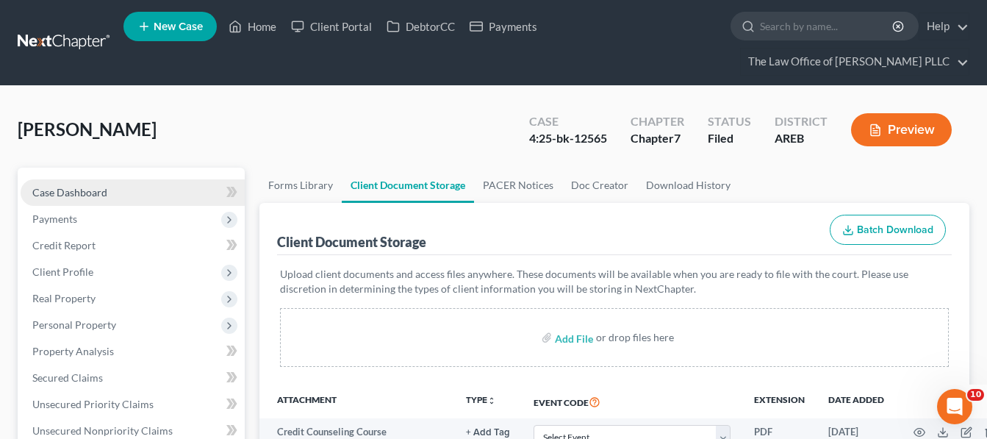
click at [96, 191] on span "Case Dashboard" at bounding box center [69, 192] width 75 height 12
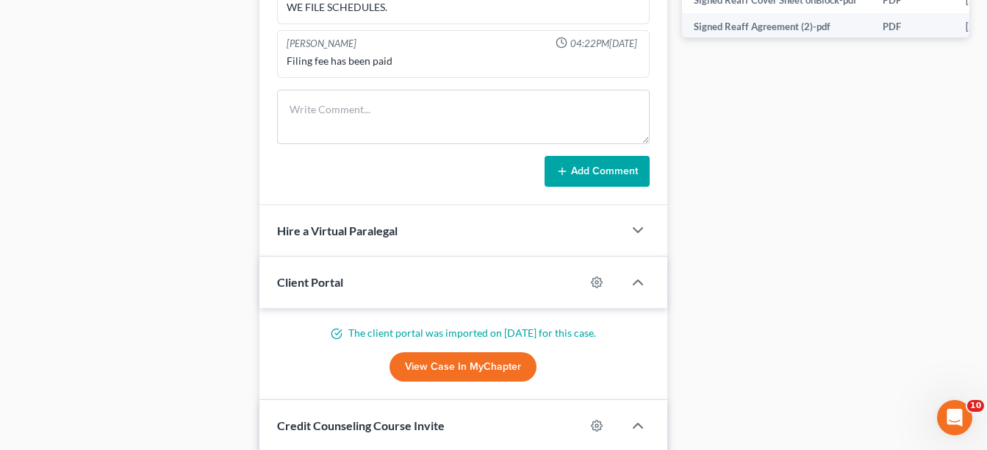
scroll to position [882, 0]
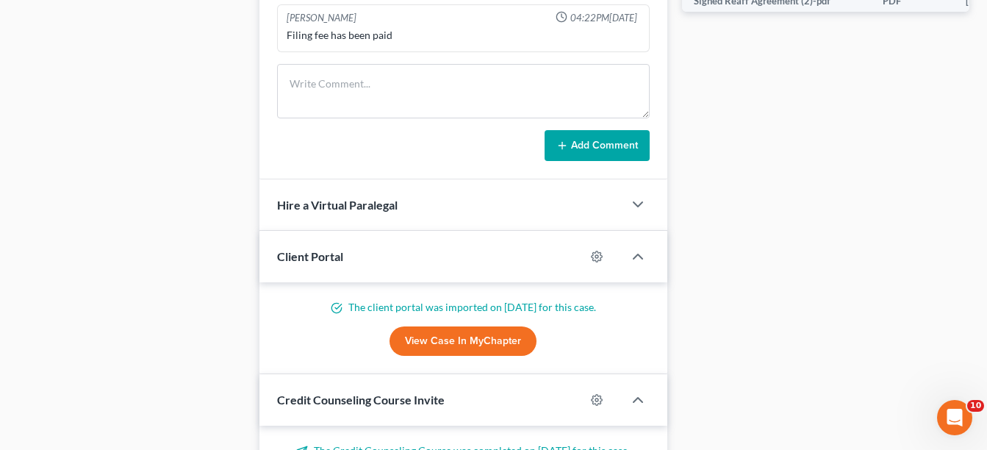
click at [451, 345] on link "View Case in MyChapter" at bounding box center [463, 340] width 147 height 29
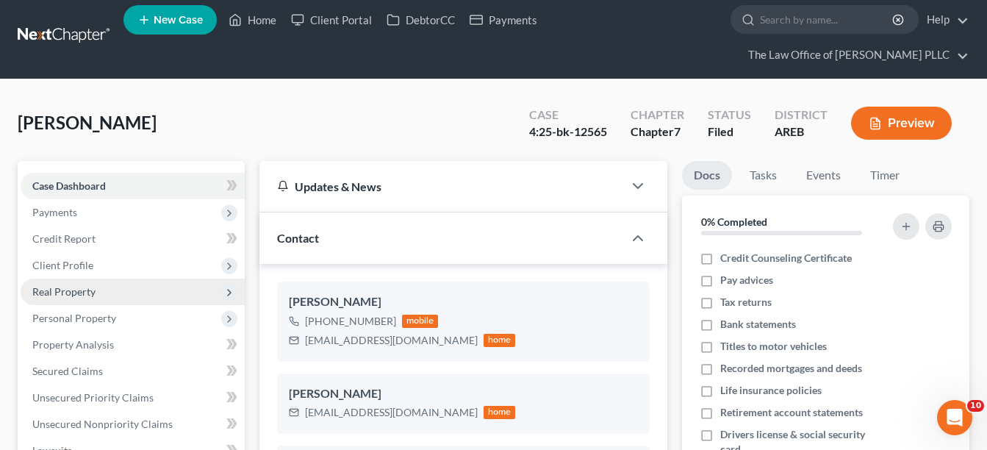
scroll to position [0, 0]
